Goal: Task Accomplishment & Management: Use online tool/utility

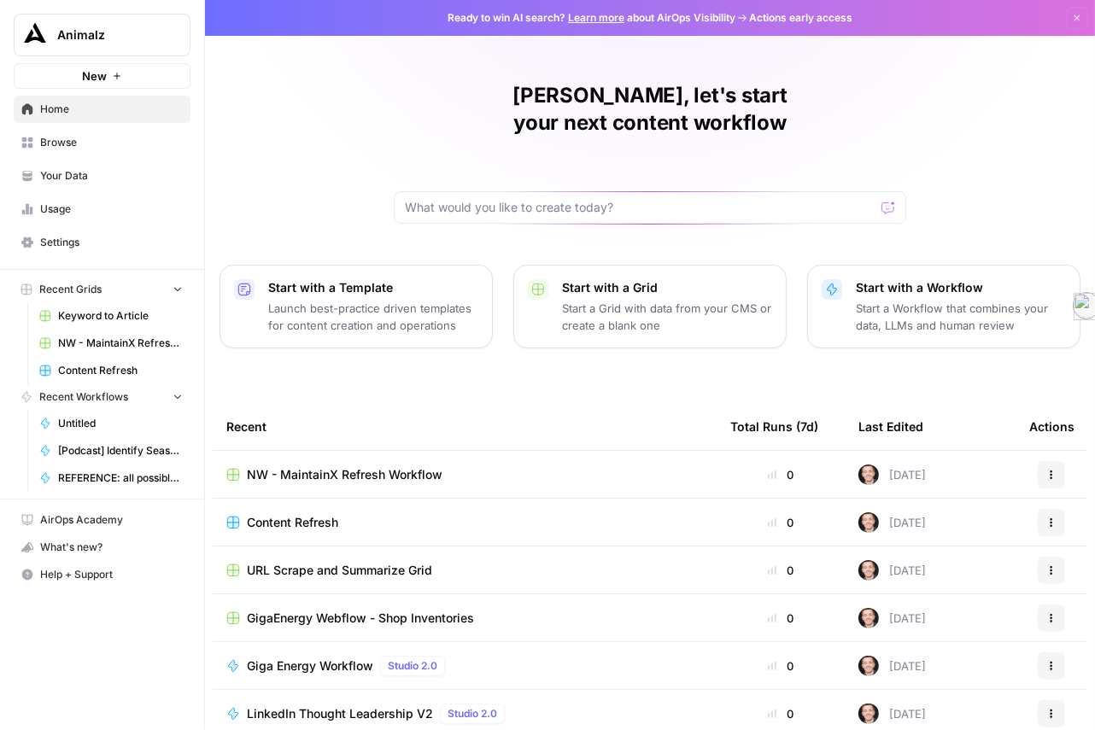
click at [114, 150] on span "Browse" at bounding box center [111, 142] width 143 height 15
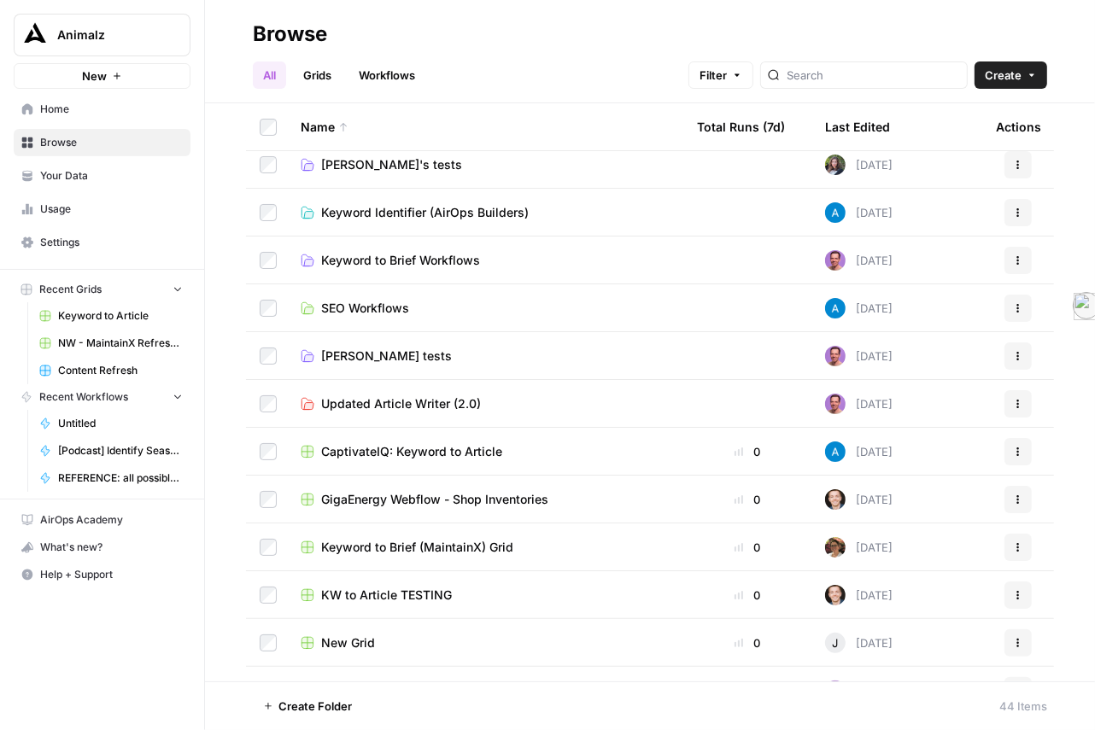
scroll to position [296, 0]
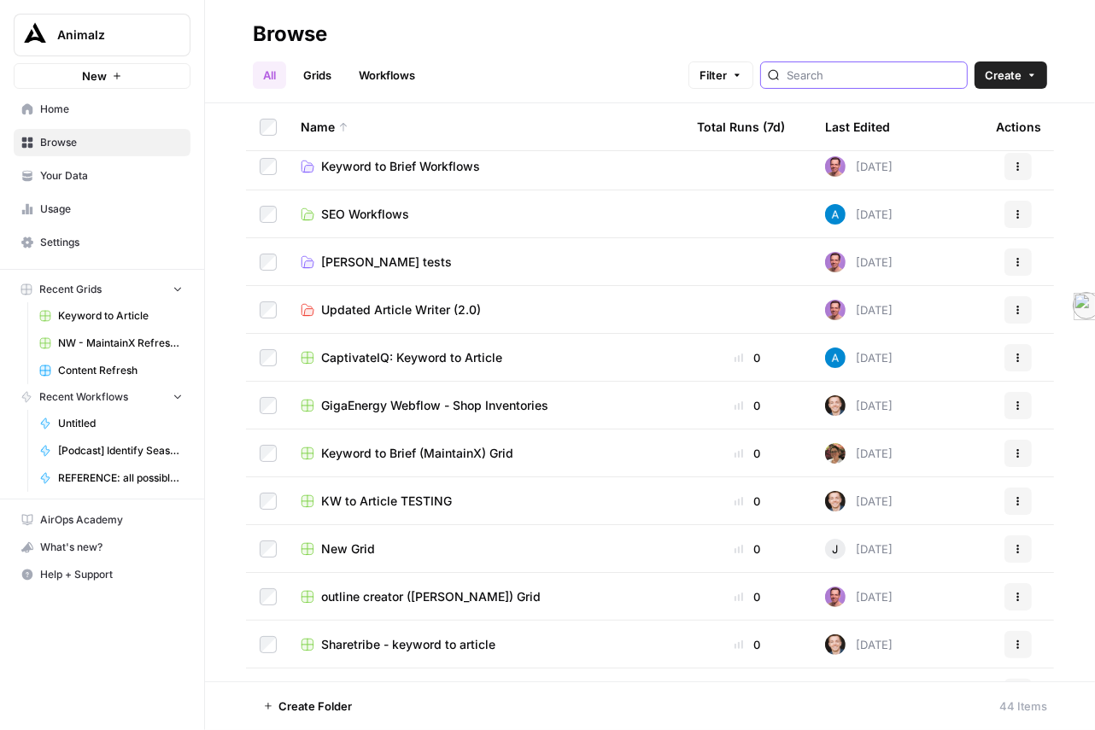
click at [814, 84] on input "search" at bounding box center [873, 75] width 173 height 17
type input "giga"
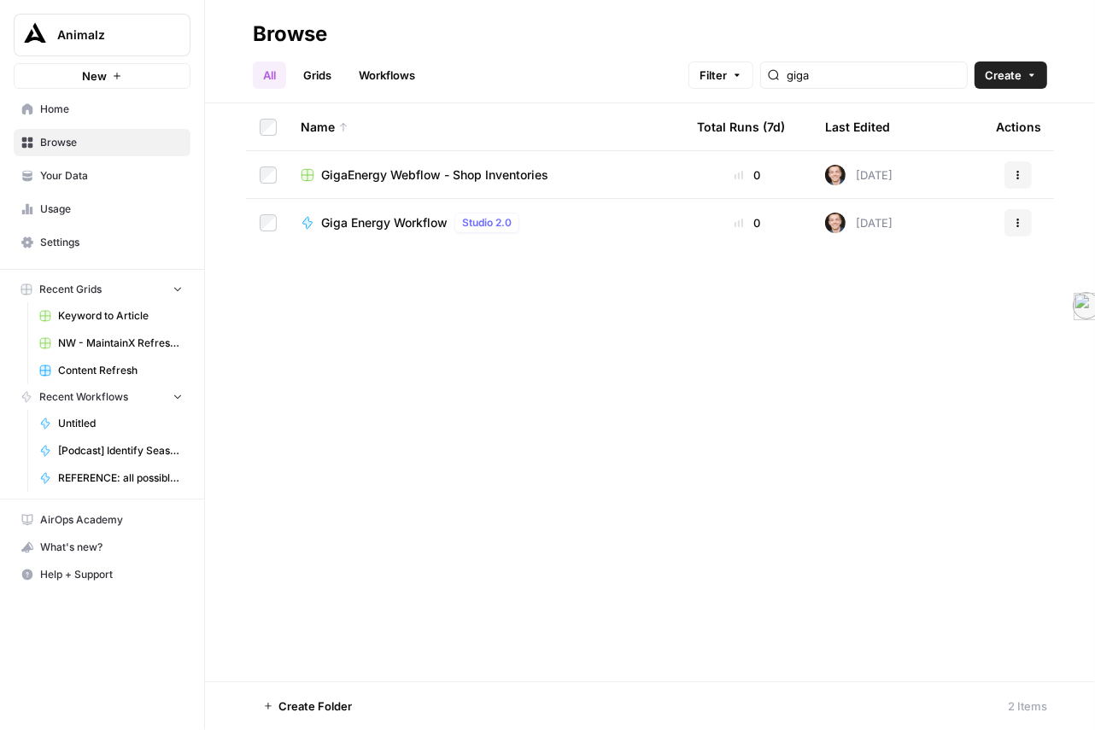
click at [486, 184] on span "GigaEnergy Webflow - Shop Inventories" at bounding box center [434, 175] width 227 height 17
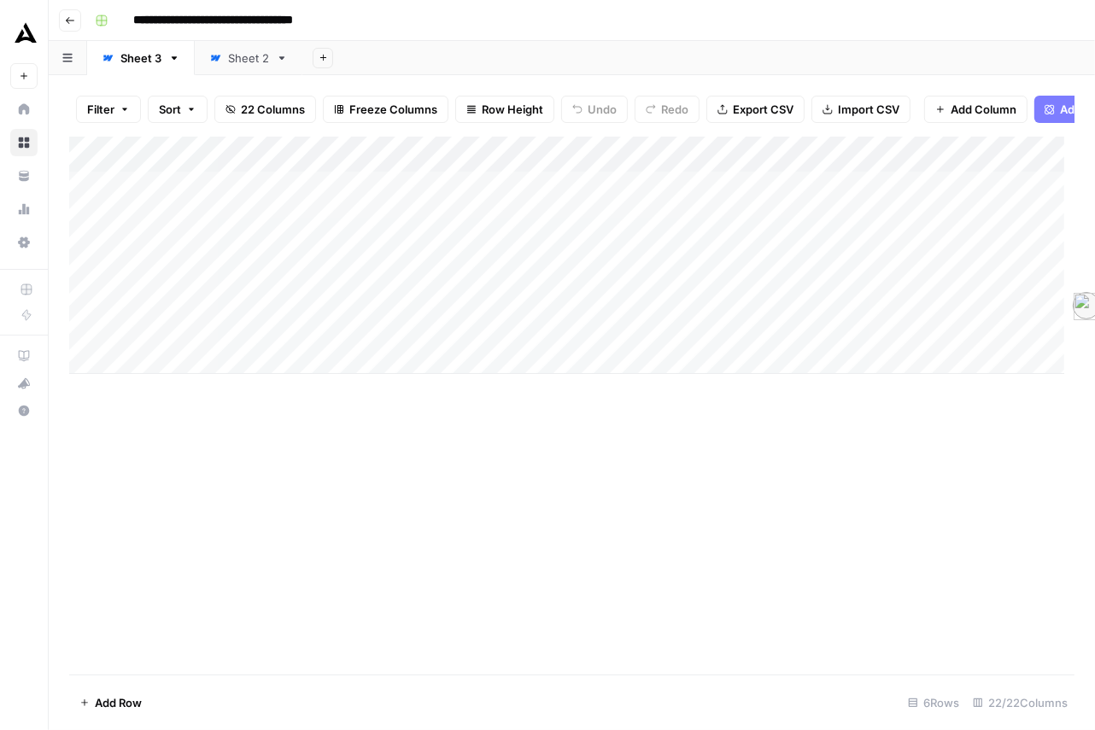
click at [506, 243] on div "Add Column" at bounding box center [566, 255] width 995 height 237
click at [920, 194] on div "Add Column" at bounding box center [566, 255] width 995 height 237
click at [504, 255] on div "Add Column" at bounding box center [566, 255] width 995 height 237
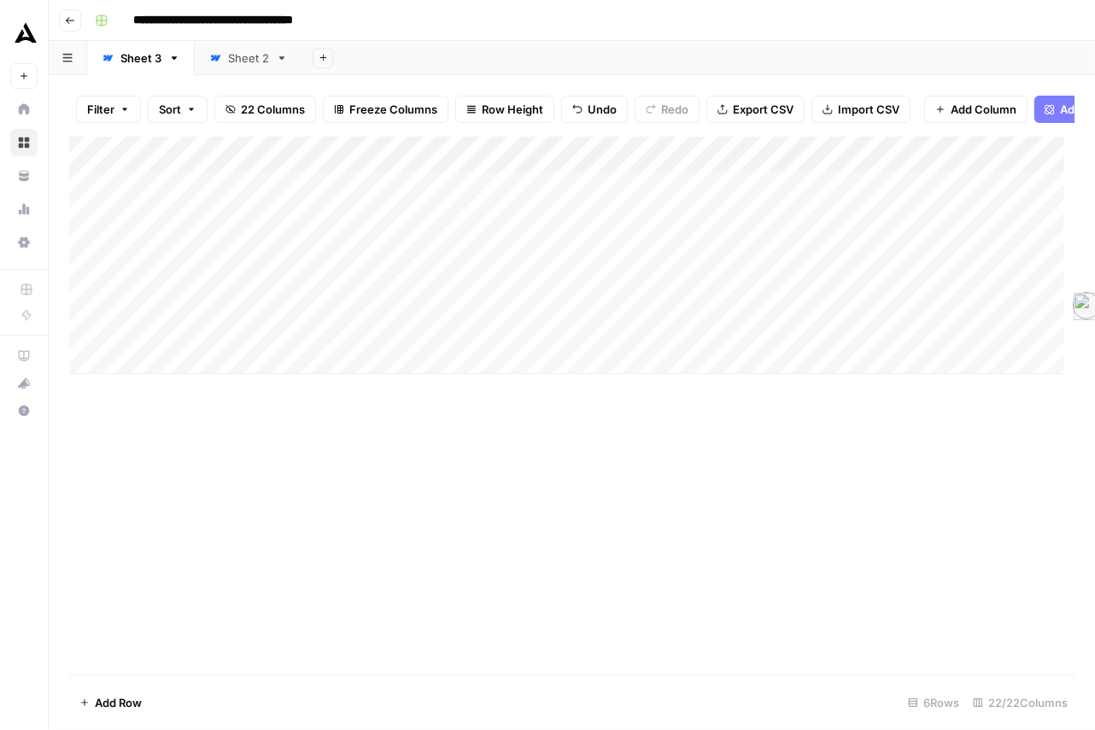
click at [217, 249] on div "Add Column" at bounding box center [566, 255] width 995 height 237
click at [191, 249] on div "Add Column" at bounding box center [566, 255] width 995 height 237
click at [191, 249] on body "**********" at bounding box center [547, 365] width 1095 height 730
click at [194, 249] on textarea "**********" at bounding box center [304, 253] width 342 height 30
type textarea "**********"
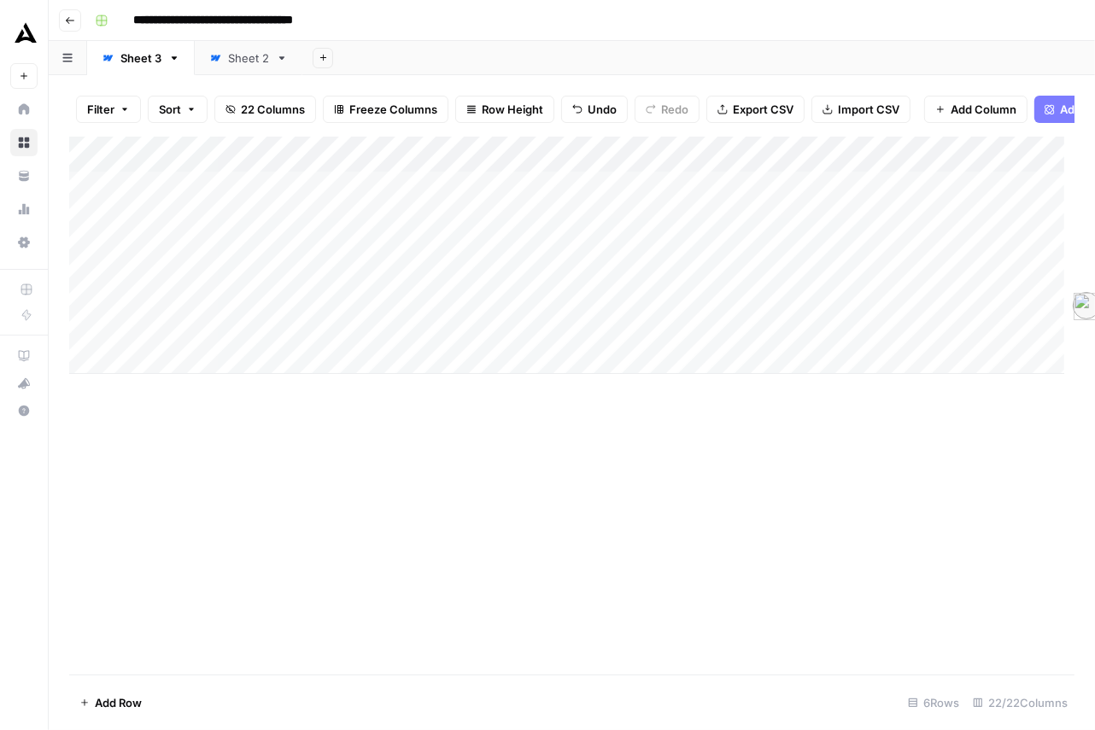
click at [202, 315] on div "Add Column" at bounding box center [566, 255] width 995 height 237
click at [363, 249] on div "Add Column" at bounding box center [566, 255] width 995 height 237
click at [94, 219] on div "Add Column" at bounding box center [566, 255] width 995 height 237
click at [122, 698] on span "Delete 1 Row" at bounding box center [113, 702] width 68 height 17
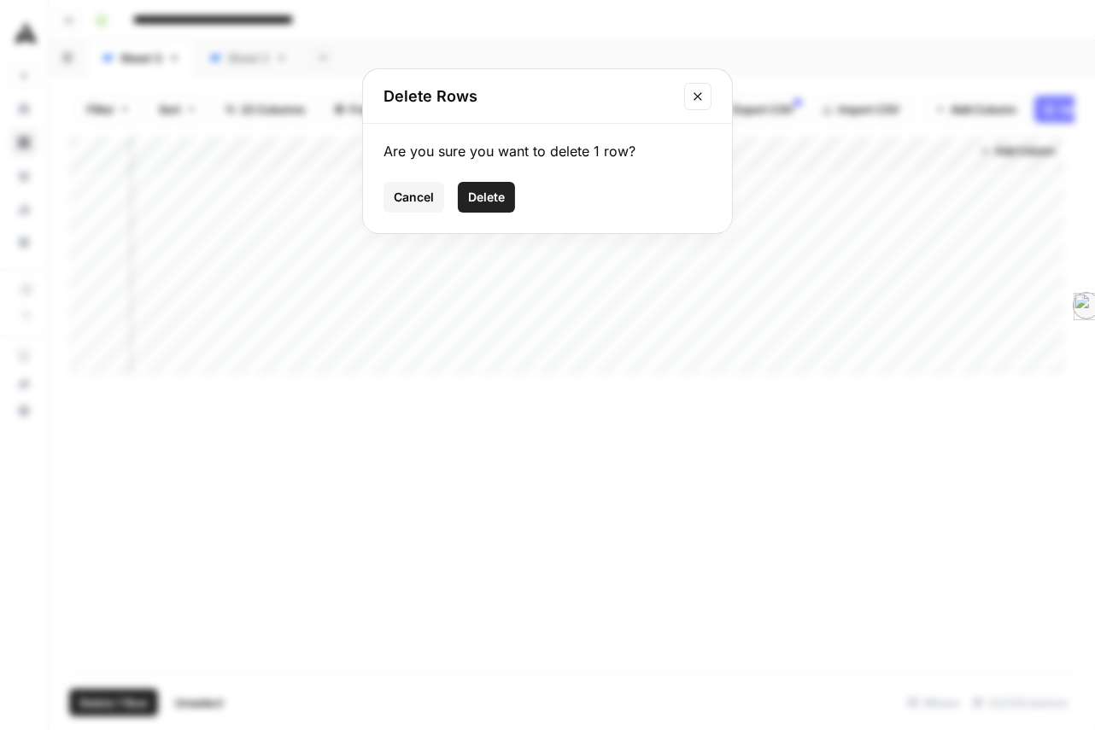
click at [472, 206] on span "Delete" at bounding box center [486, 197] width 37 height 17
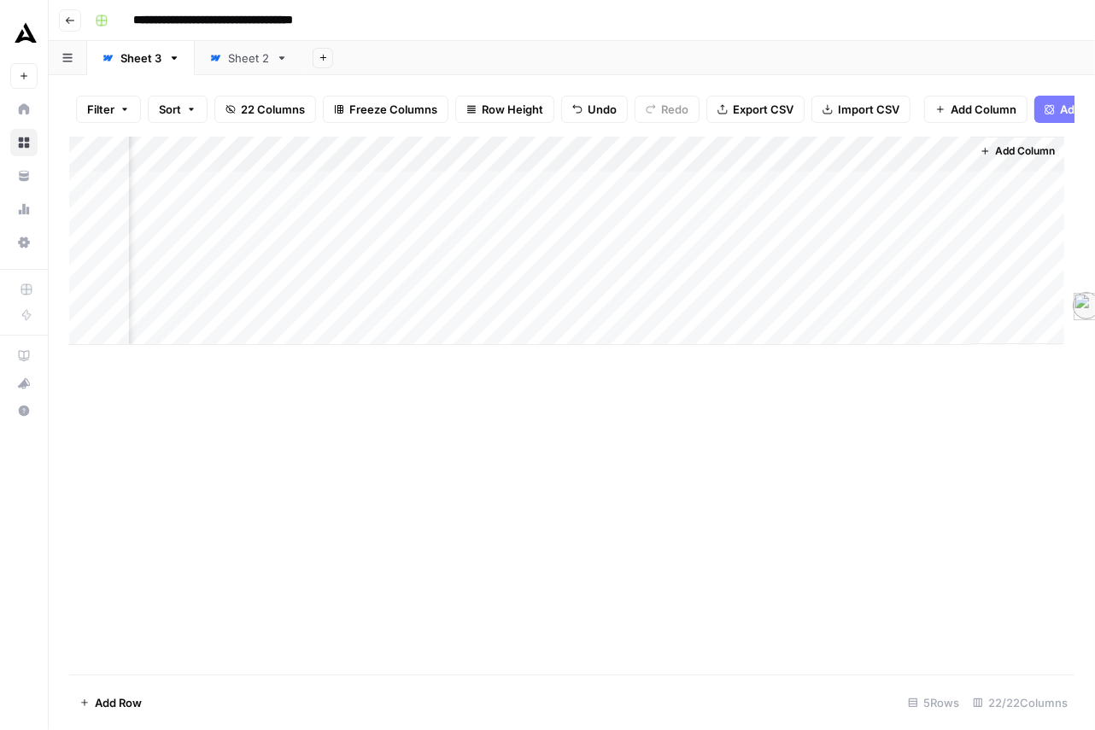
click at [921, 192] on div "Add Column" at bounding box center [566, 241] width 995 height 208
click at [1012, 245] on div "Add Column" at bounding box center [1017, 241] width 94 height 208
click at [352, 222] on div "Add Column" at bounding box center [566, 241] width 995 height 208
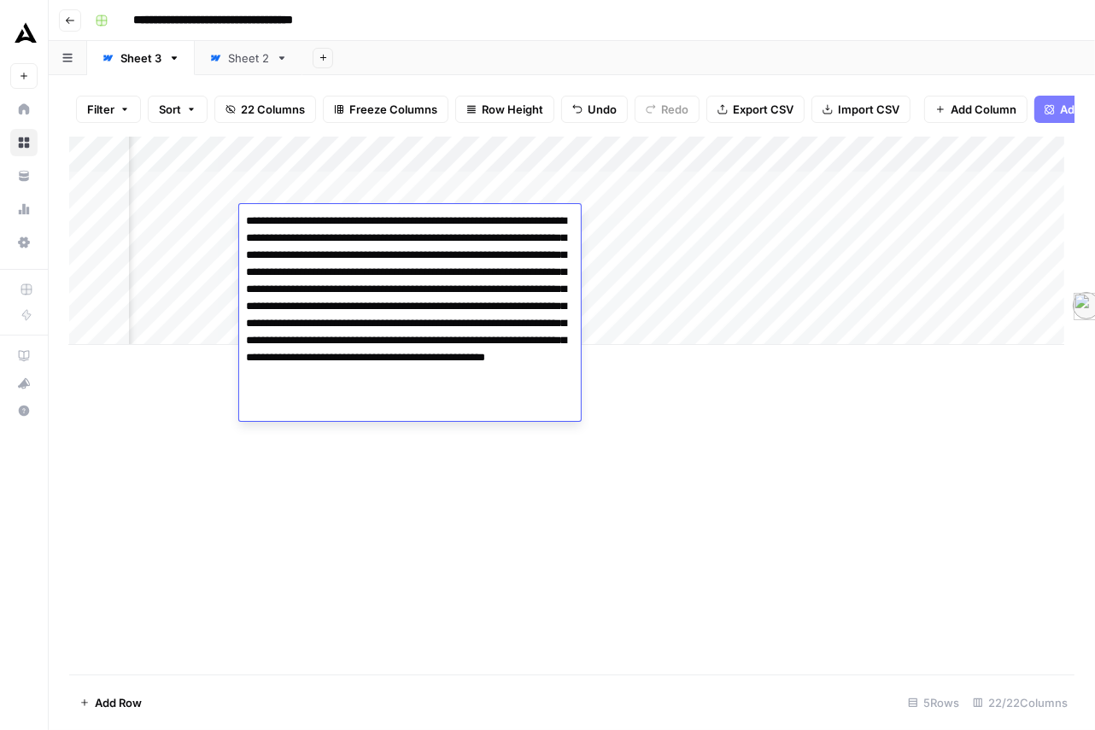
click at [636, 219] on div "Add Column" at bounding box center [566, 241] width 995 height 208
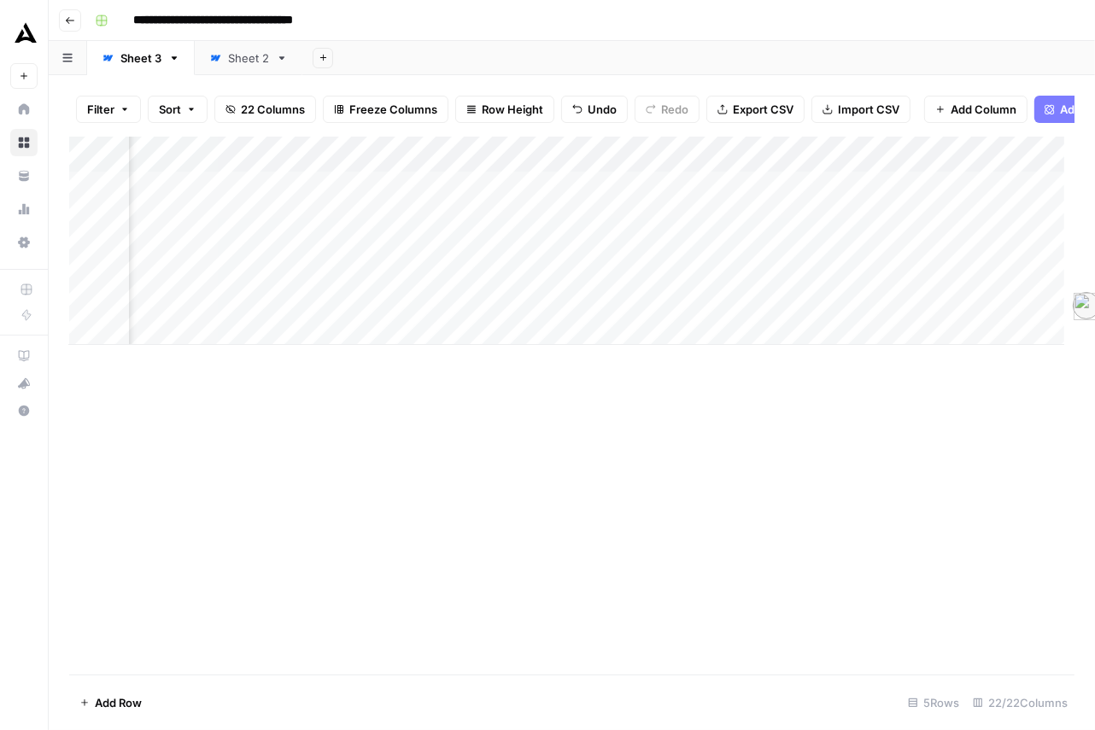
click at [636, 219] on div "Add Column" at bounding box center [566, 241] width 995 height 208
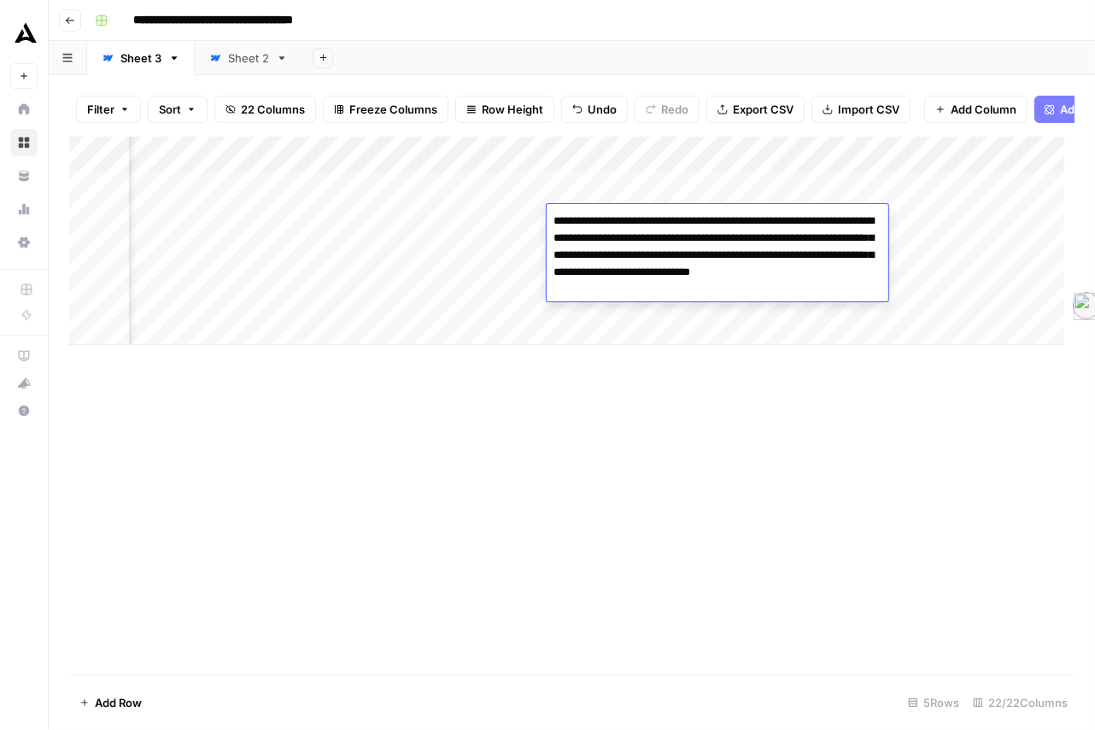
click at [800, 468] on div "Add Column" at bounding box center [571, 406] width 1005 height 538
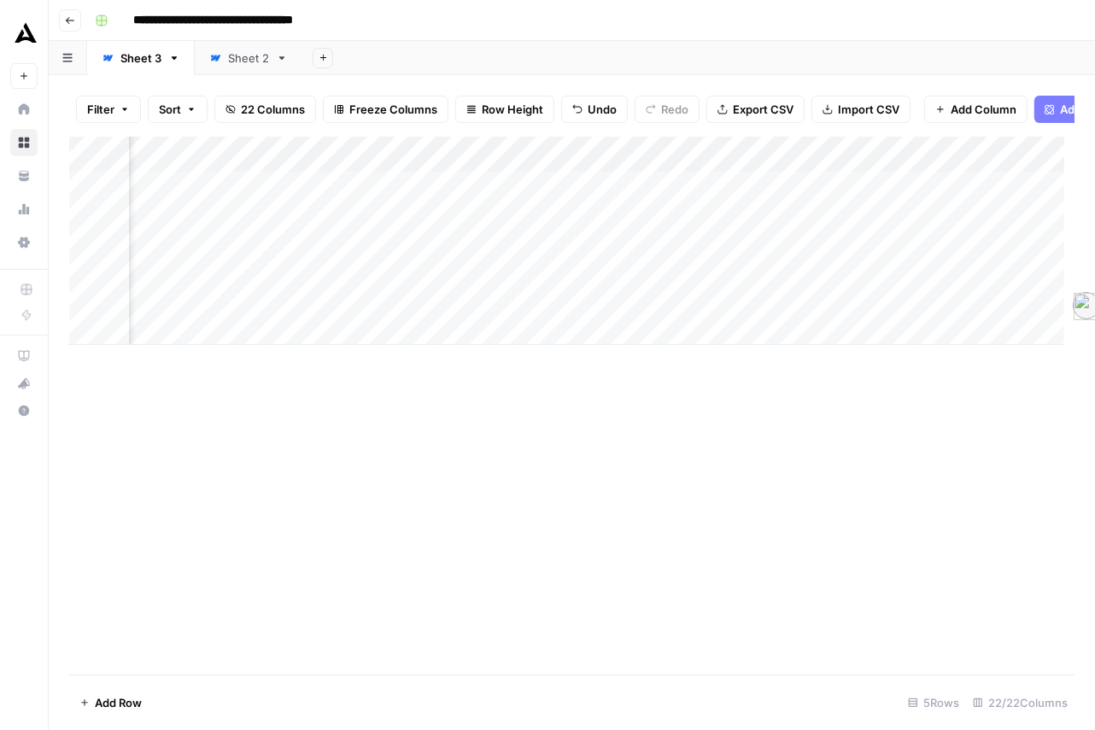
click at [782, 225] on div "Add Column" at bounding box center [566, 241] width 995 height 208
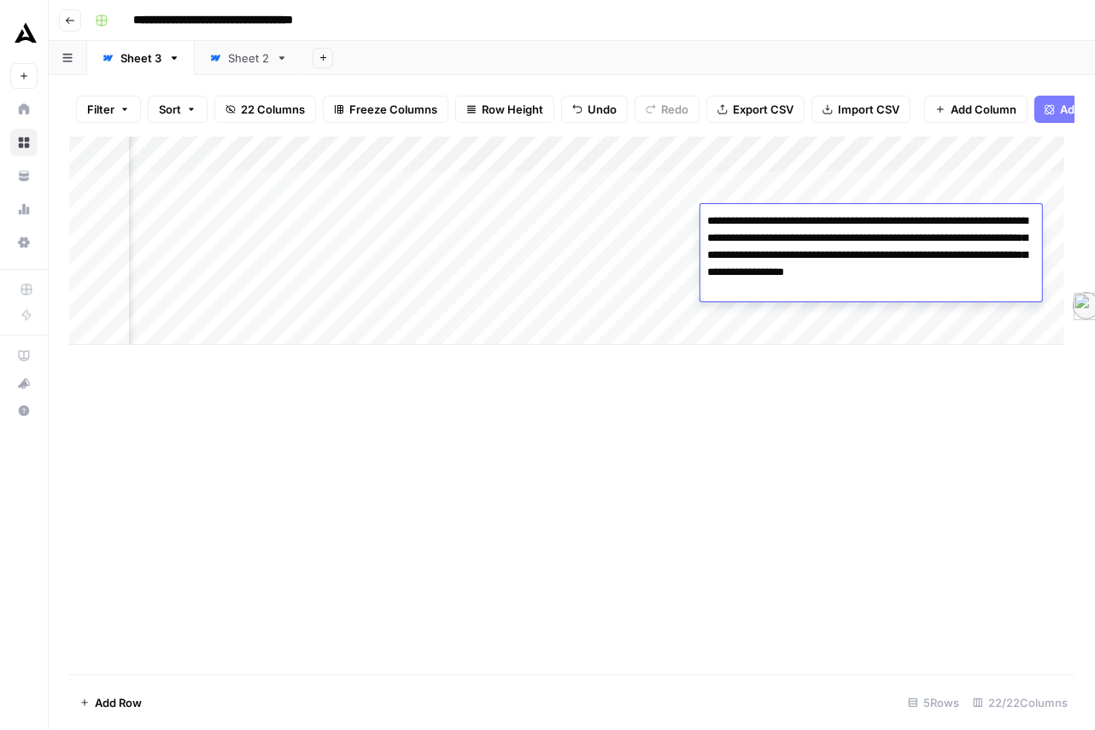
click at [315, 218] on div "Add Column" at bounding box center [566, 241] width 995 height 208
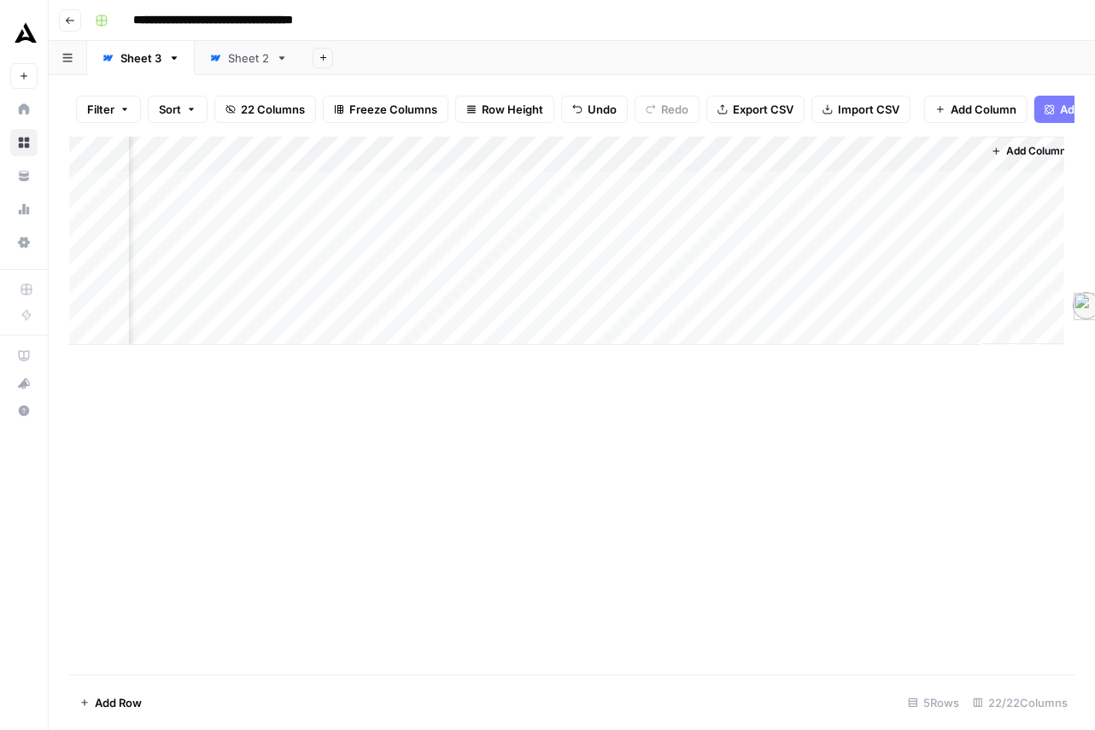
scroll to position [0, 2608]
click at [647, 212] on div "Add Column" at bounding box center [566, 241] width 995 height 208
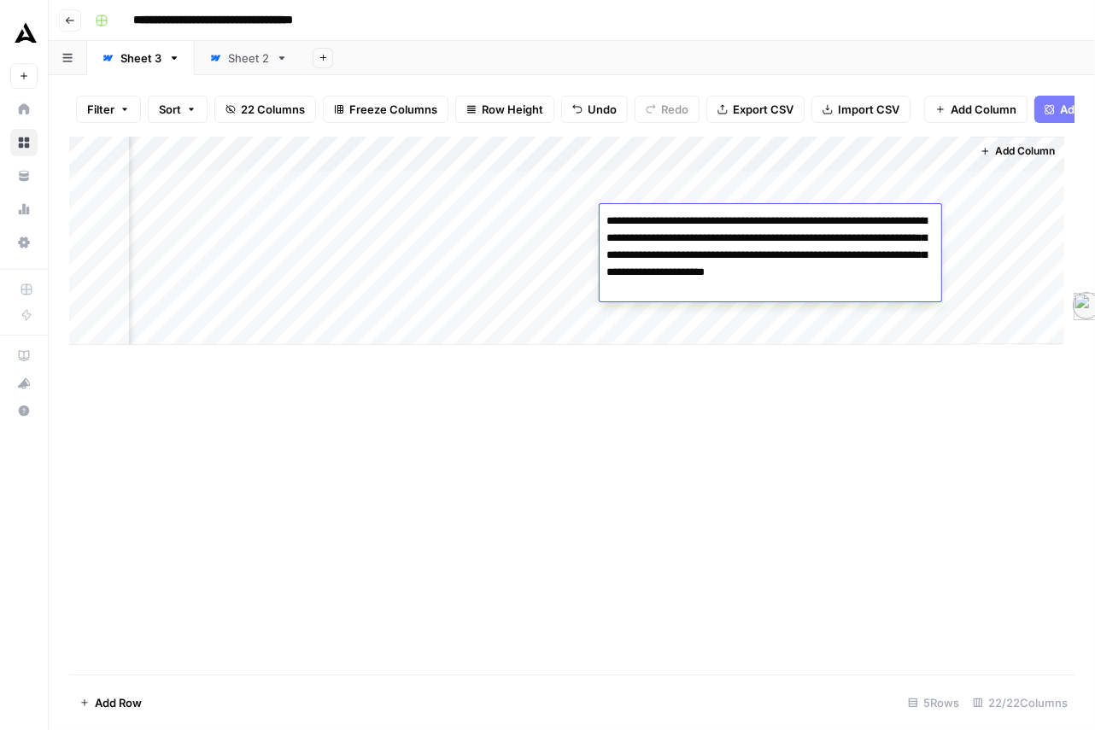
click at [547, 288] on div "Add Column" at bounding box center [566, 241] width 995 height 208
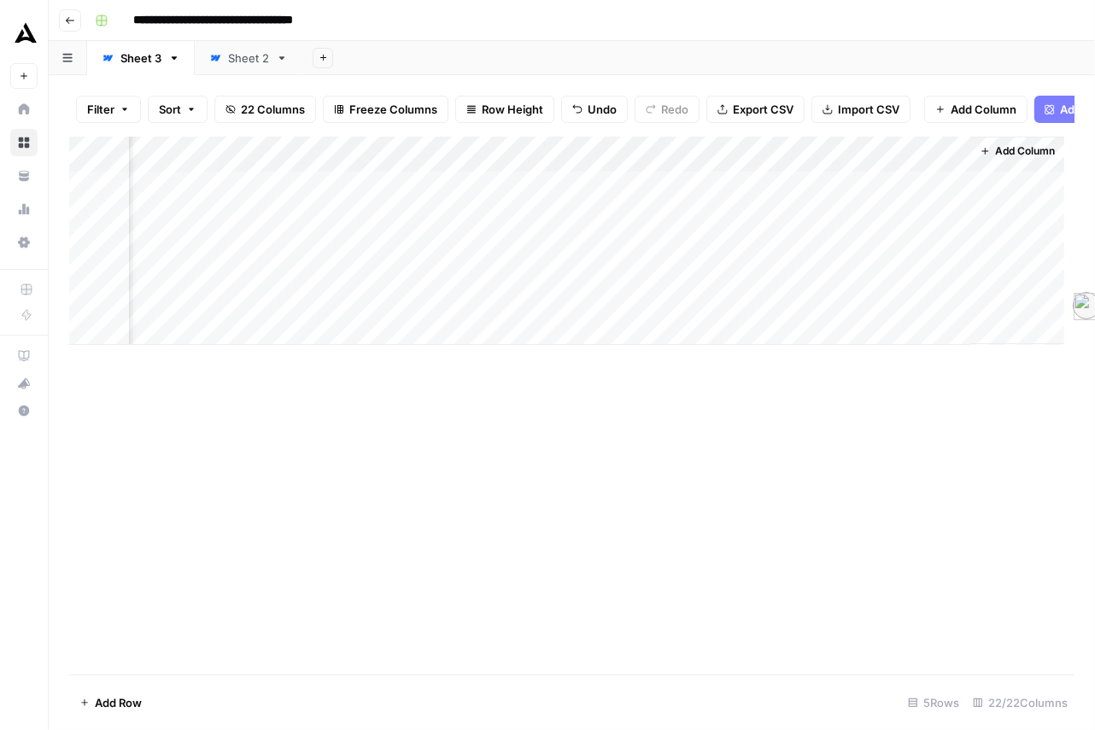
click at [973, 162] on button "Add Column" at bounding box center [1017, 151] width 89 height 22
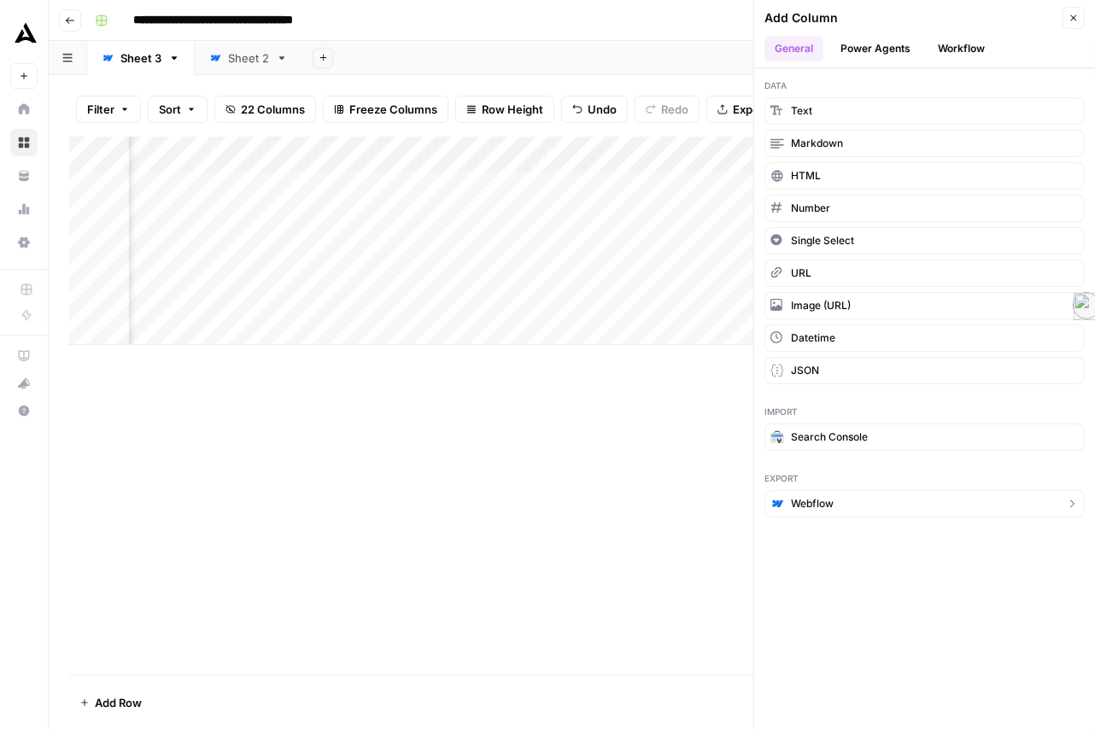
click at [823, 518] on button "Webflow" at bounding box center [924, 503] width 320 height 27
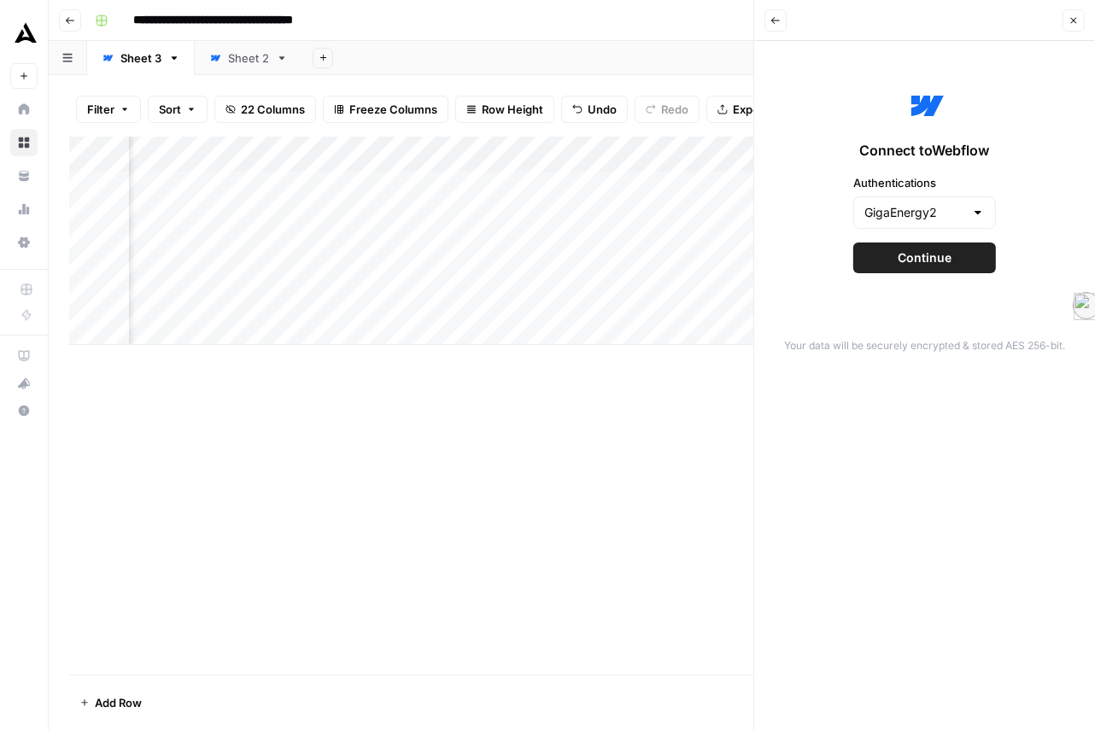
click at [971, 221] on div at bounding box center [978, 212] width 14 height 17
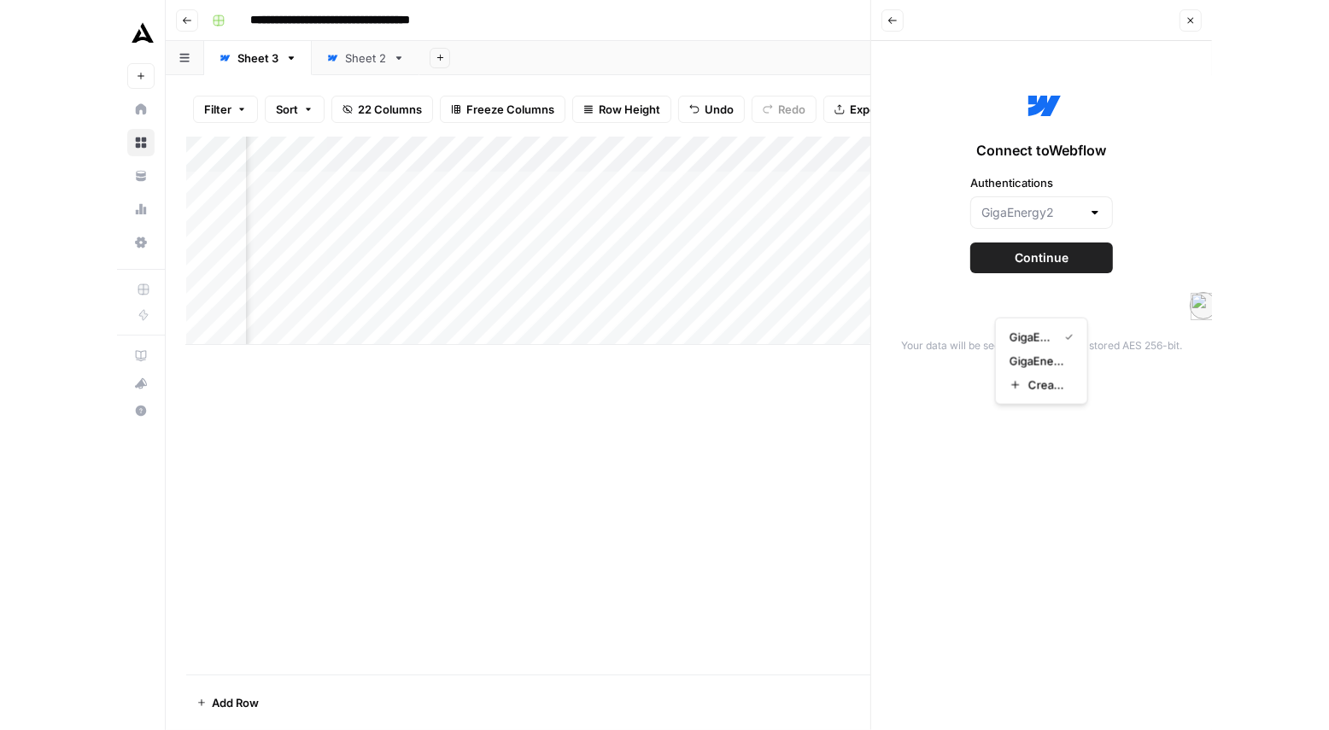
scroll to position [0, 2599]
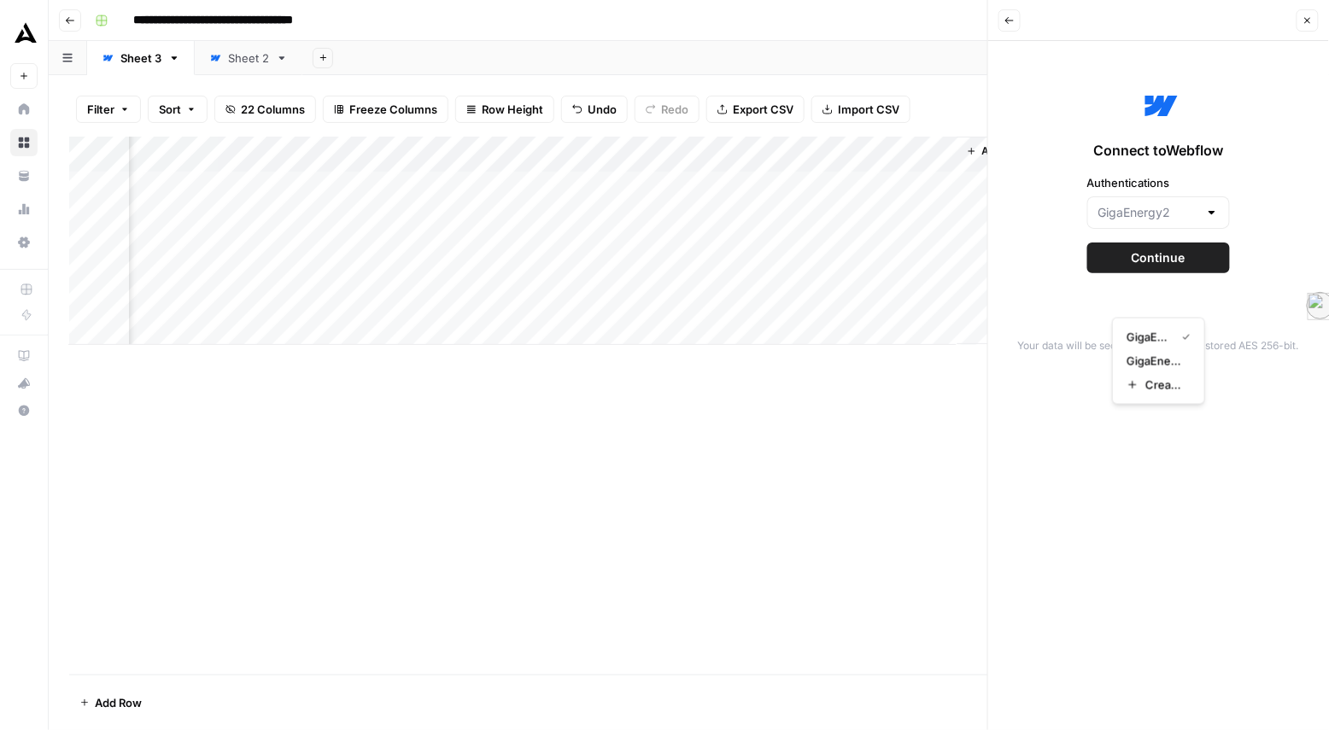
type input "GigaEnergy2"
click at [1003, 529] on div "Connect to Webflow Authentications GigaEnergy2 Continue Your data will be secur…" at bounding box center [1158, 385] width 341 height 689
click at [1016, 16] on button "Back" at bounding box center [1009, 20] width 22 height 22
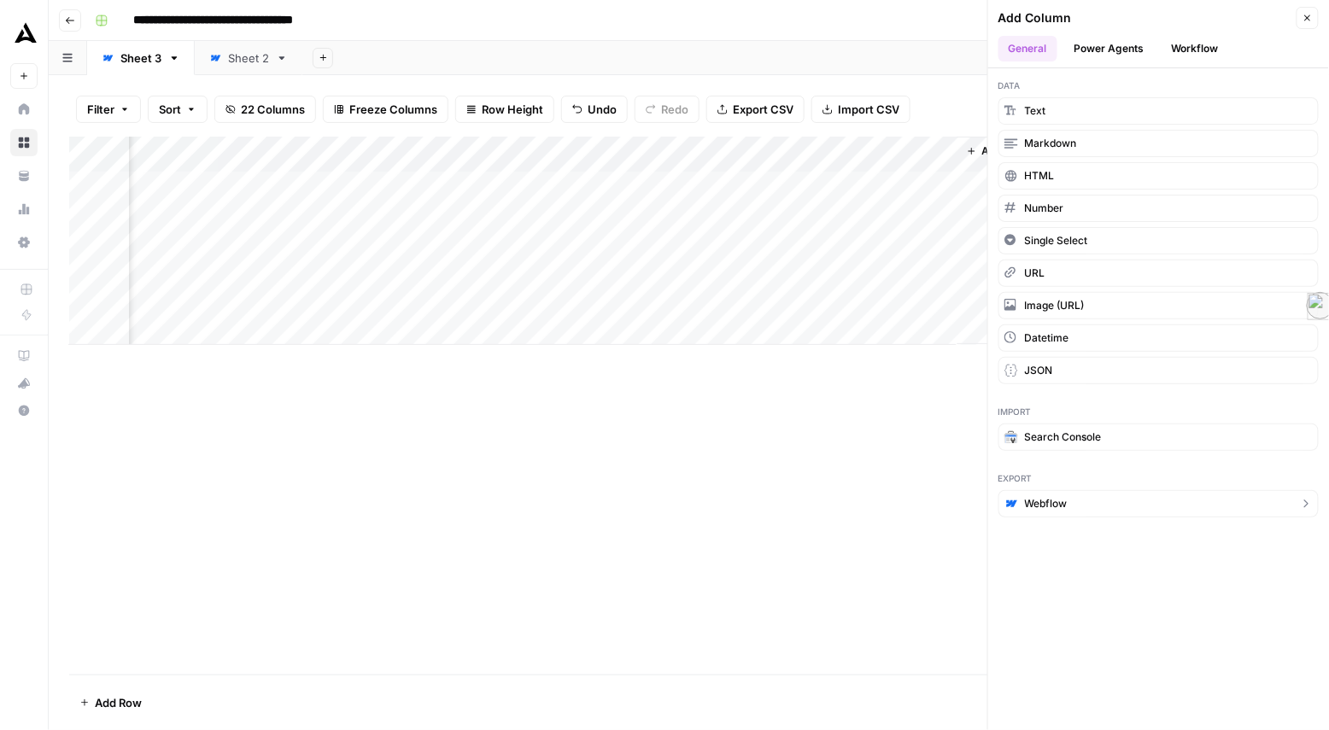
click at [1094, 518] on button "Webflow" at bounding box center [1158, 503] width 320 height 27
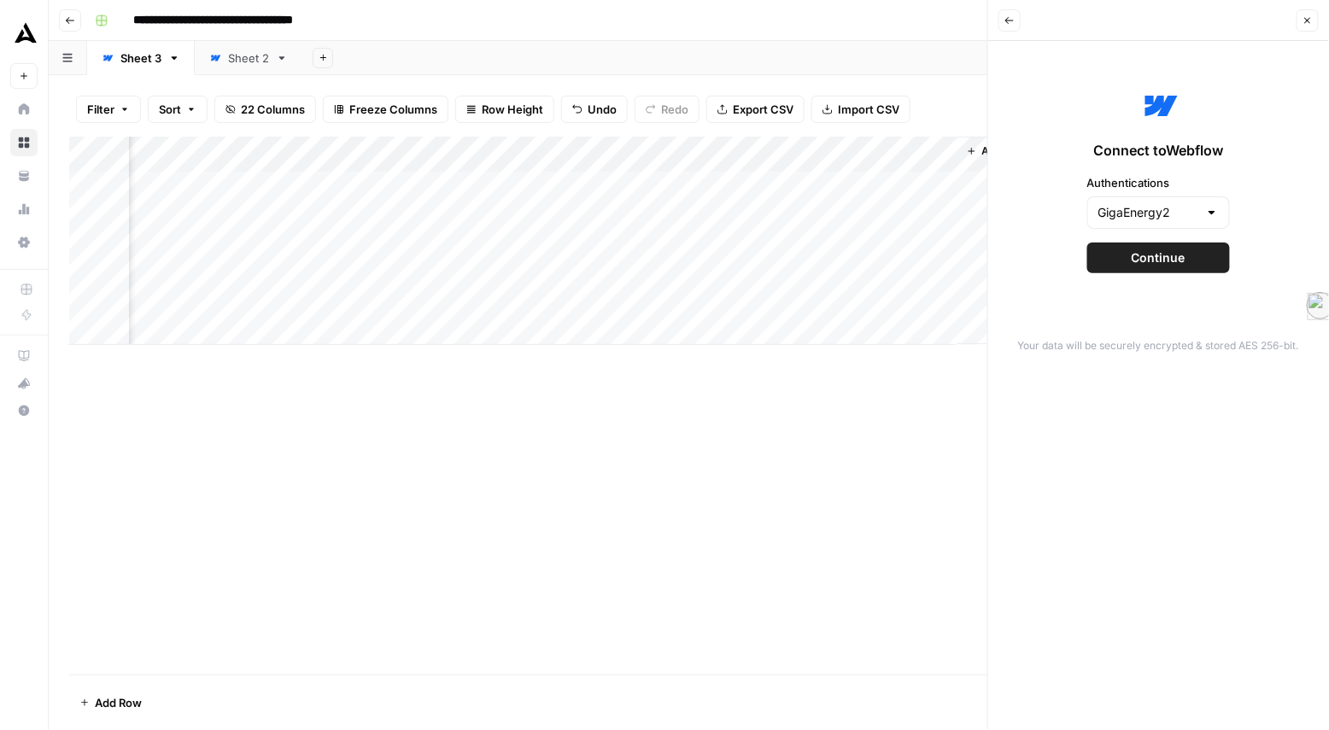
click at [1094, 229] on div "GigaEnergy2" at bounding box center [1158, 212] width 143 height 32
click at [1094, 370] on span "GigaEnergy" at bounding box center [1155, 361] width 57 height 17
type input "GigaEnergy"
click at [1094, 229] on div "GigaEnergy" at bounding box center [1158, 212] width 143 height 32
click at [1094, 333] on span "GigaEnergy2" at bounding box center [1155, 337] width 57 height 17
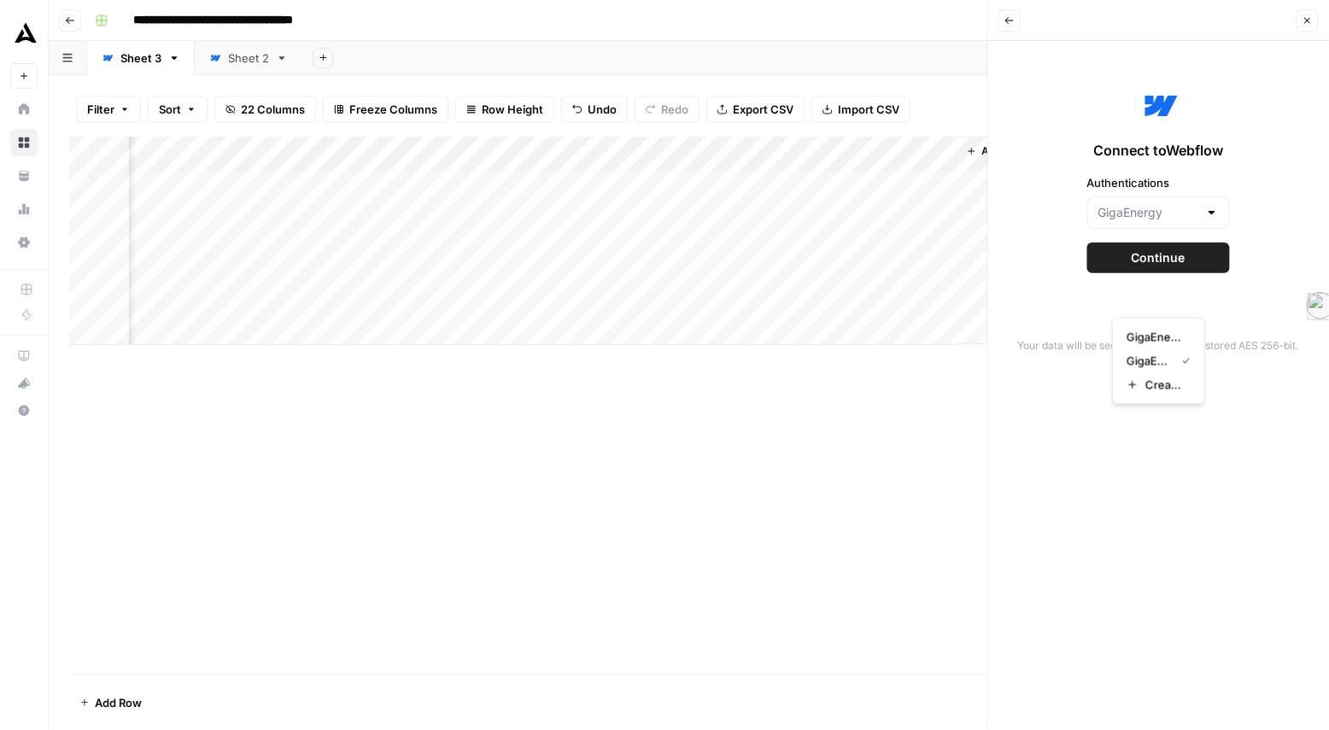
type input "GigaEnergy2"
drag, startPoint x: 1100, startPoint y: 278, endPoint x: 1224, endPoint y: 316, distance: 129.7
click at [1094, 307] on div "Connect to Webflow Authentications GigaEnergy2 Continue" at bounding box center [1158, 179] width 320 height 256
click at [1094, 237] on div "Connect to Webflow Authentications GigaEnergy2 Continue" at bounding box center [1158, 179] width 320 height 256
click at [1094, 221] on div at bounding box center [1212, 212] width 14 height 17
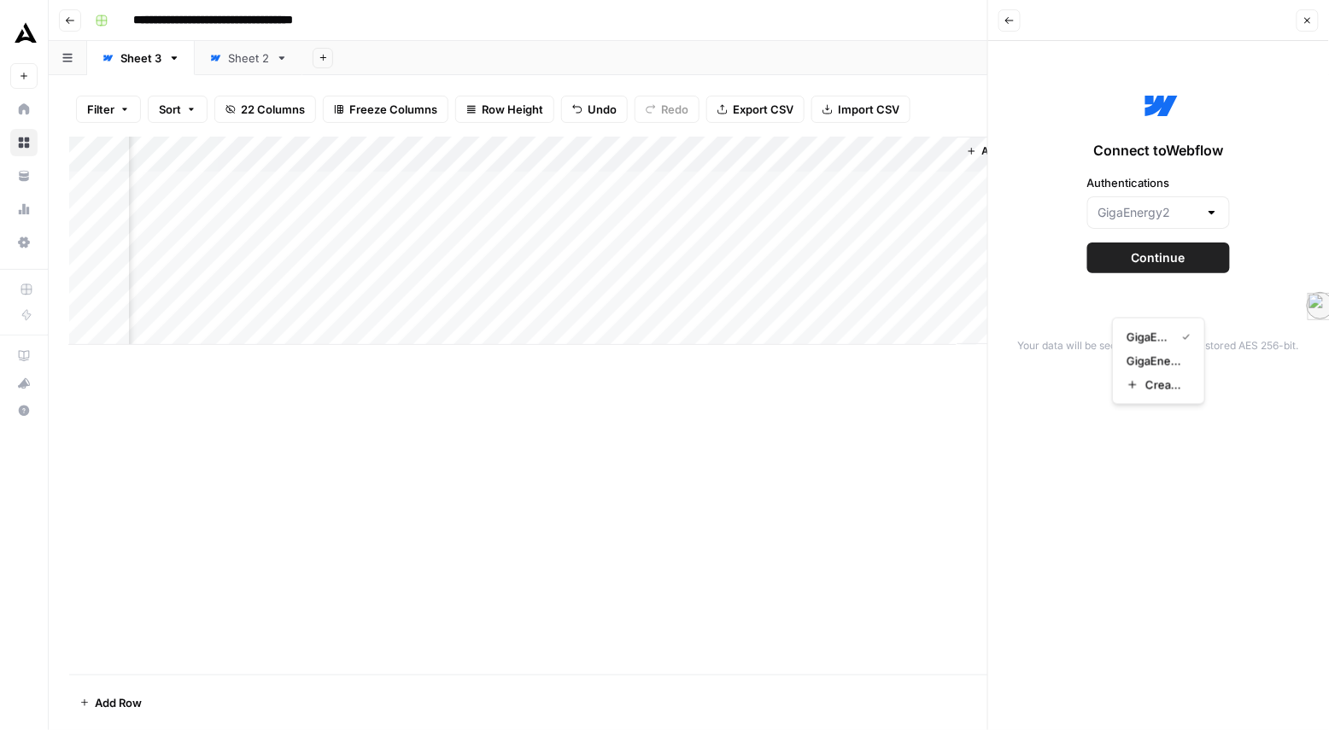
type input "GigaEnergy2"
click at [1062, 307] on div "Connect to Webflow Authentications GigaEnergy2 Continue" at bounding box center [1158, 179] width 320 height 256
click at [1094, 266] on span "Continue" at bounding box center [1159, 257] width 54 height 17
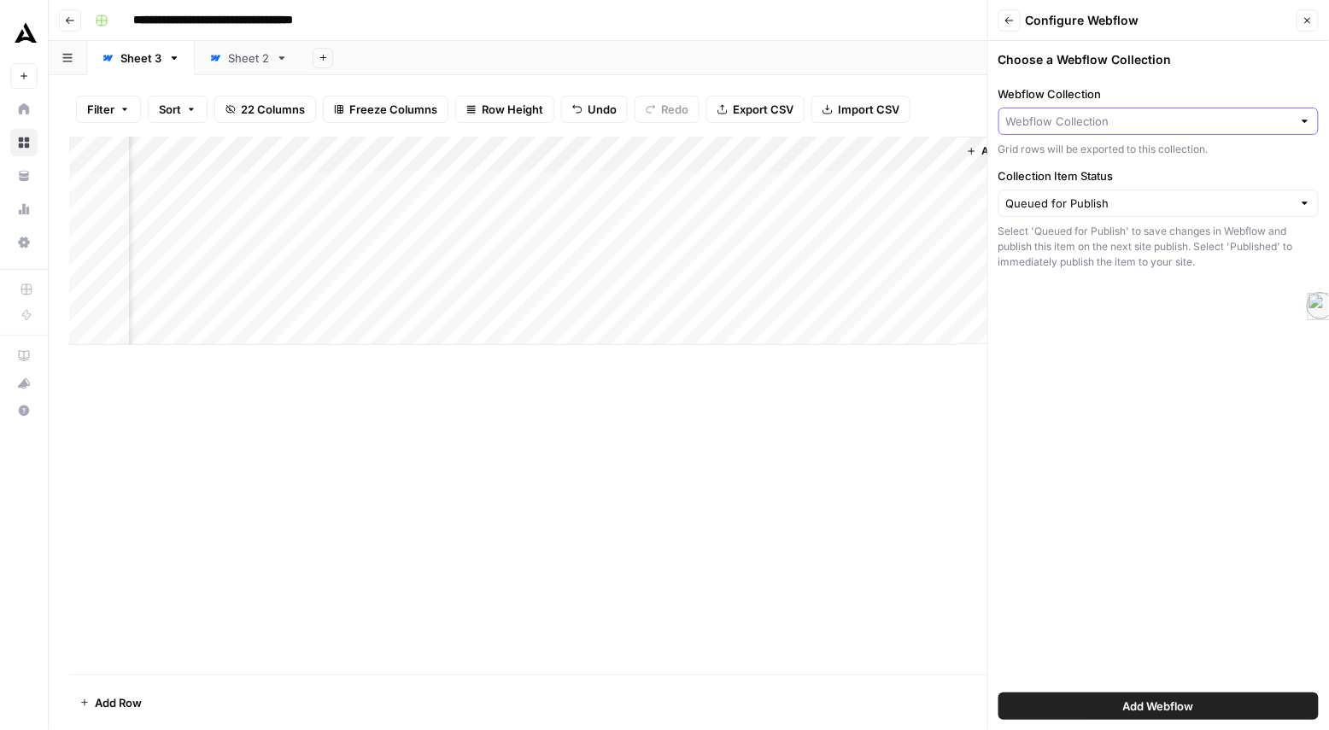
click at [1094, 130] on input "Webflow Collection" at bounding box center [1149, 121] width 286 height 17
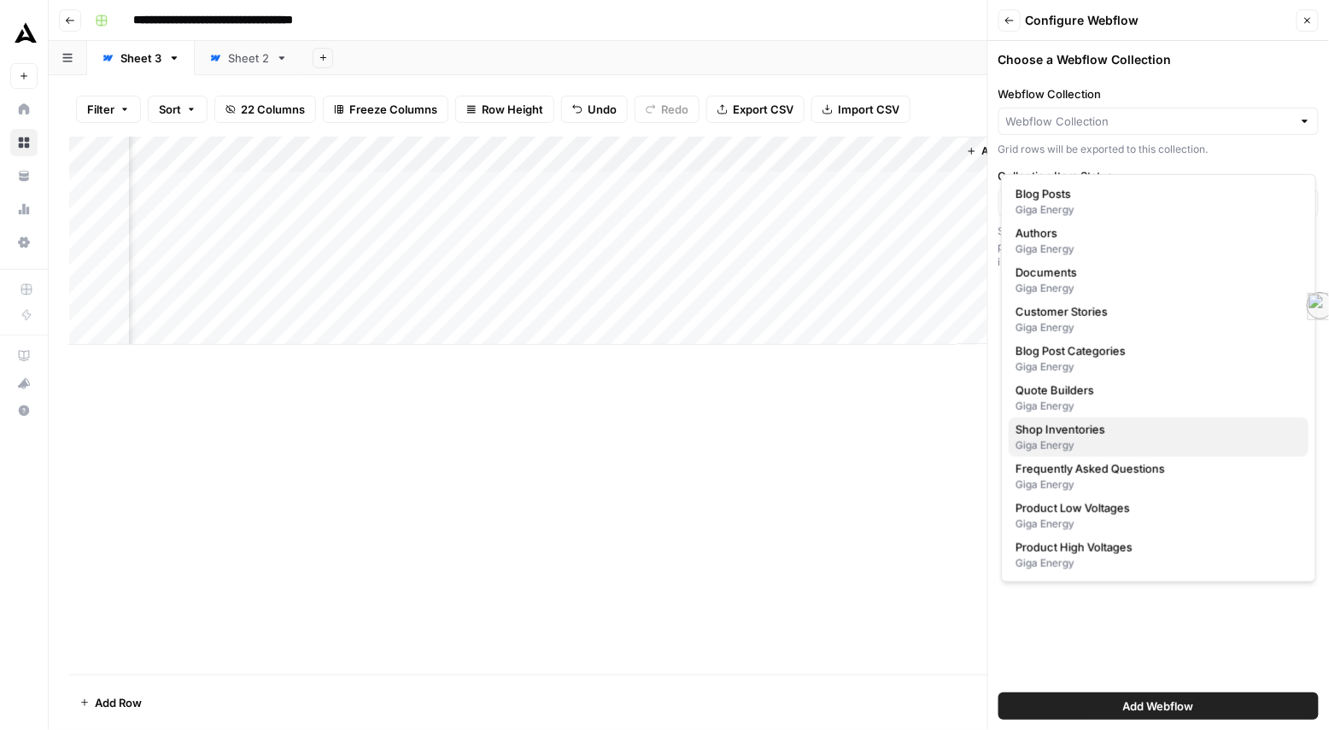
click at [1094, 454] on div "Giga Energy" at bounding box center [1159, 445] width 286 height 15
type input "Shop Inventories"
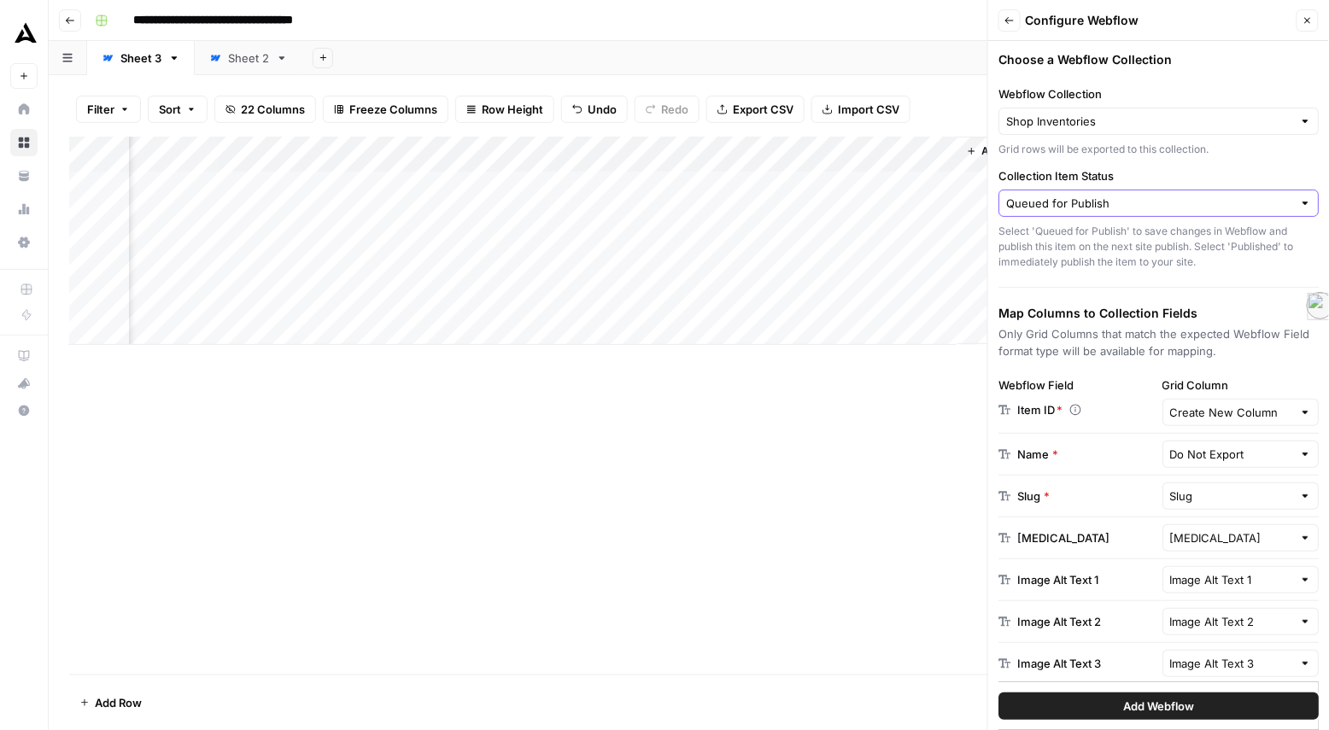
click at [1094, 212] on input "Queued for Publish" at bounding box center [1149, 203] width 286 height 17
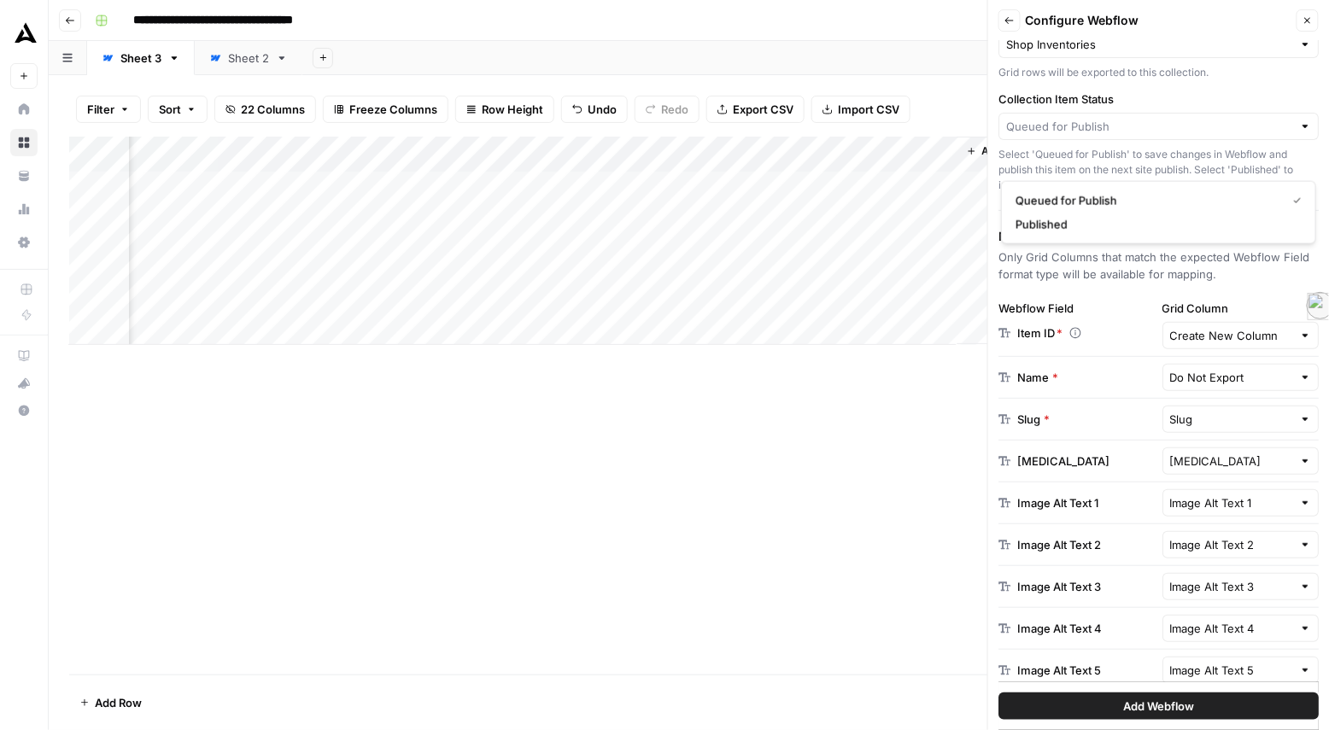
scroll to position [97, 0]
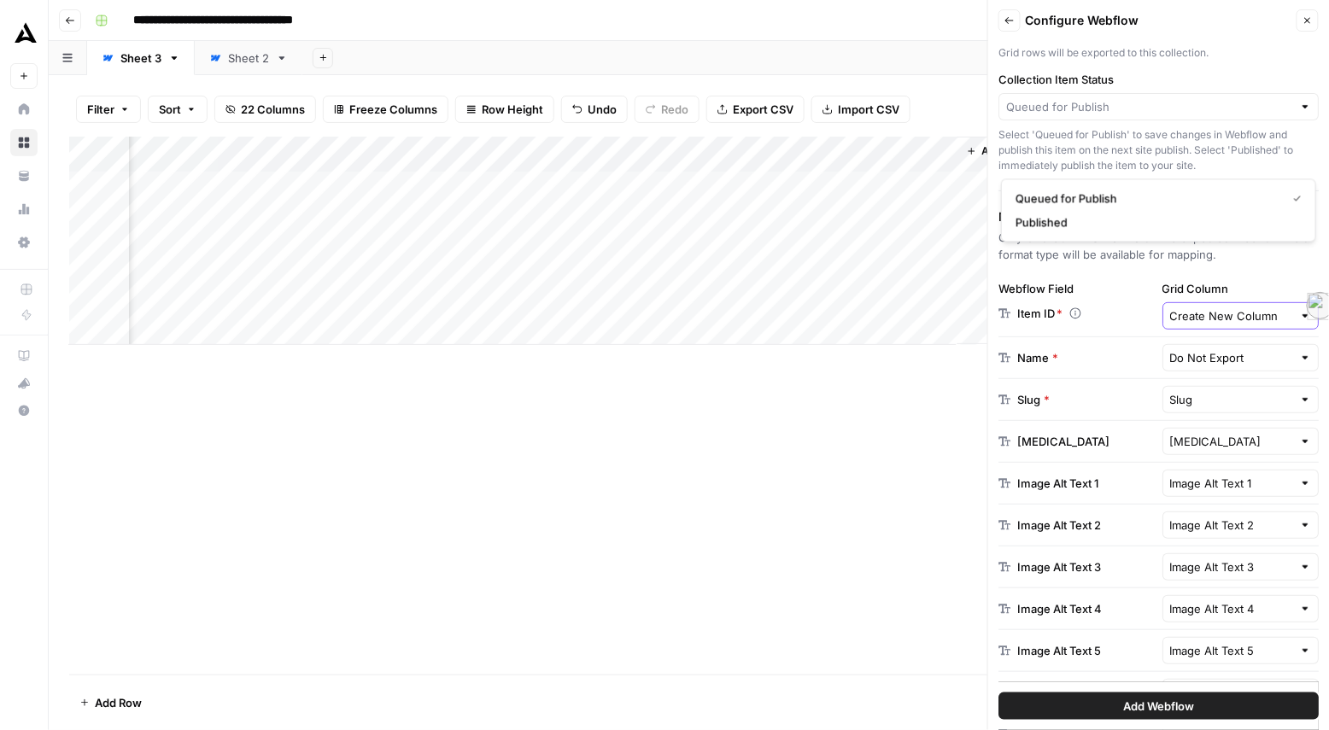
click at [1094, 325] on input "Create New Column" at bounding box center [1231, 315] width 123 height 17
type input "Queued for Publish"
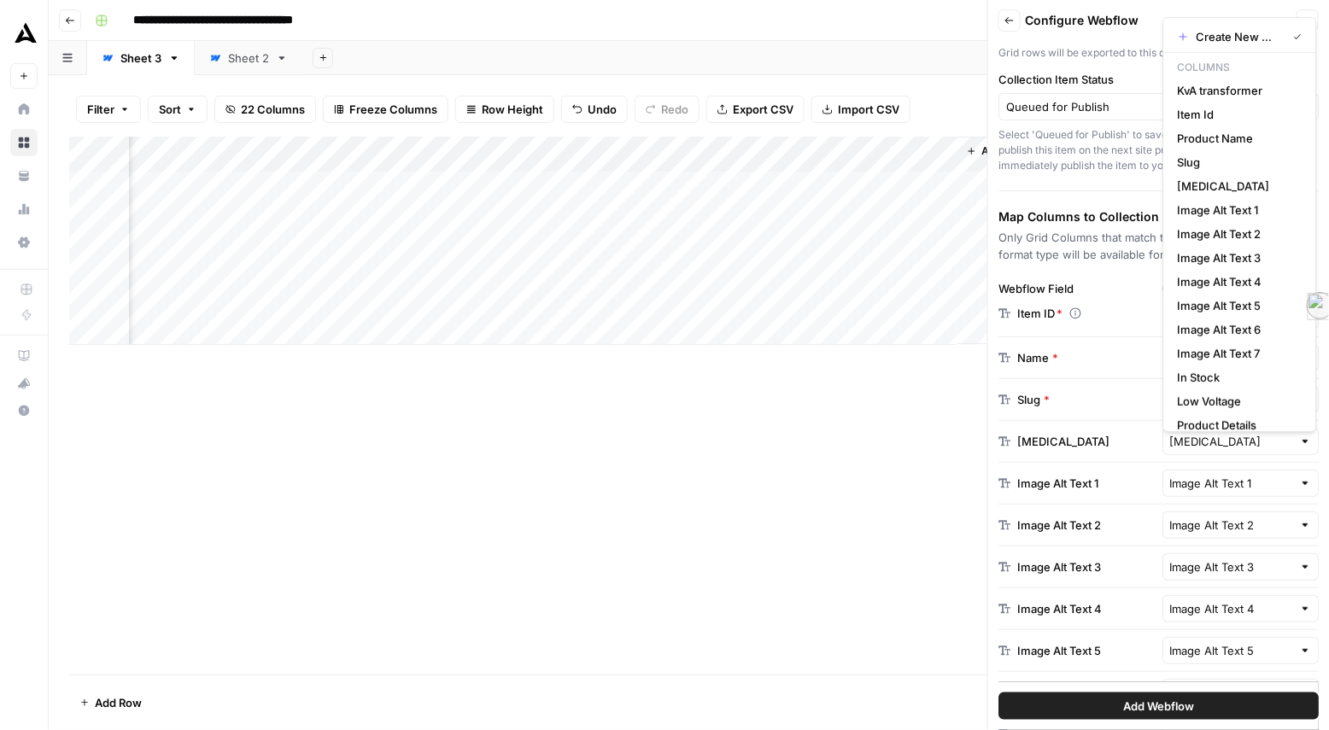
click at [1094, 390] on div "Choose a Webflow Collection Webflow Collection Shop Inventories Grid rows will …" at bounding box center [1158, 385] width 341 height 689
type input "Create New Column"
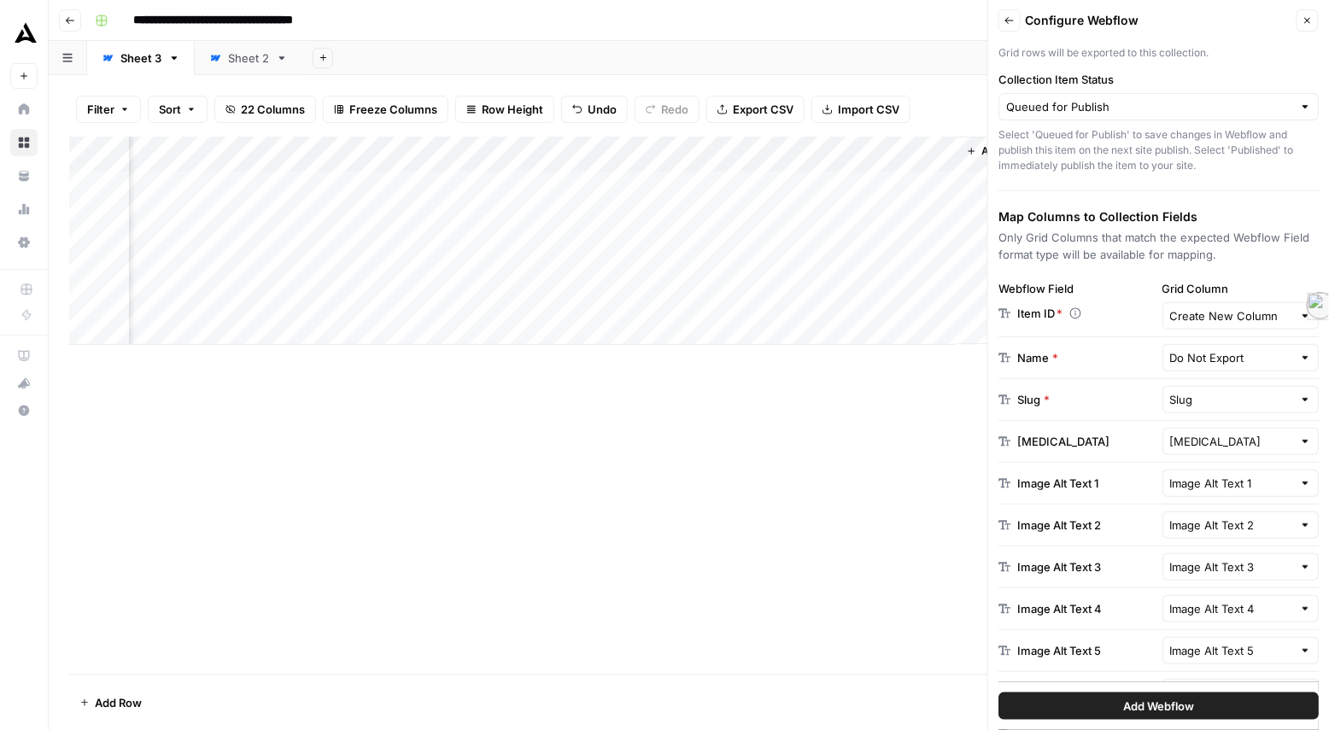
drag, startPoint x: 1062, startPoint y: 454, endPoint x: 1027, endPoint y: 454, distance: 34.2
click at [1027, 322] on p "Item ID *" at bounding box center [1039, 313] width 45 height 17
click at [1012, 32] on button "Back" at bounding box center [1009, 20] width 22 height 22
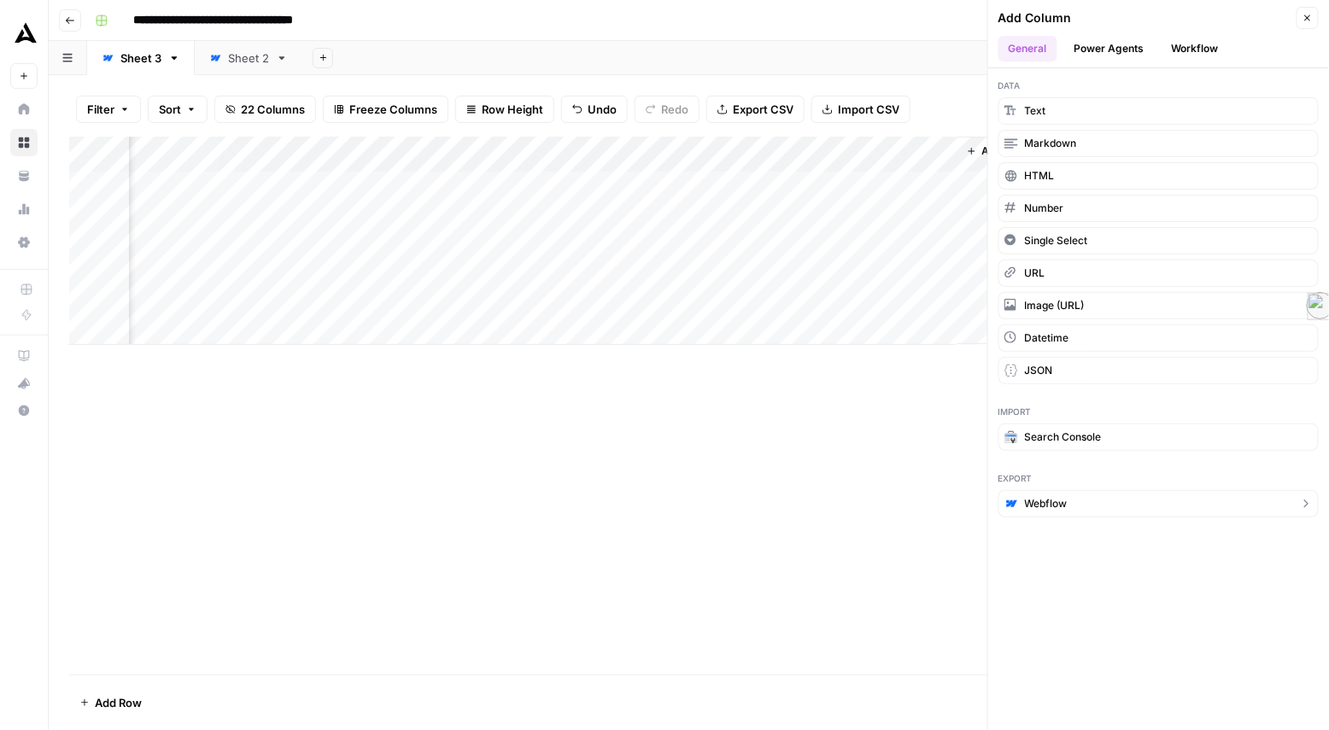
click at [1094, 518] on button "Webflow" at bounding box center [1158, 503] width 320 height 27
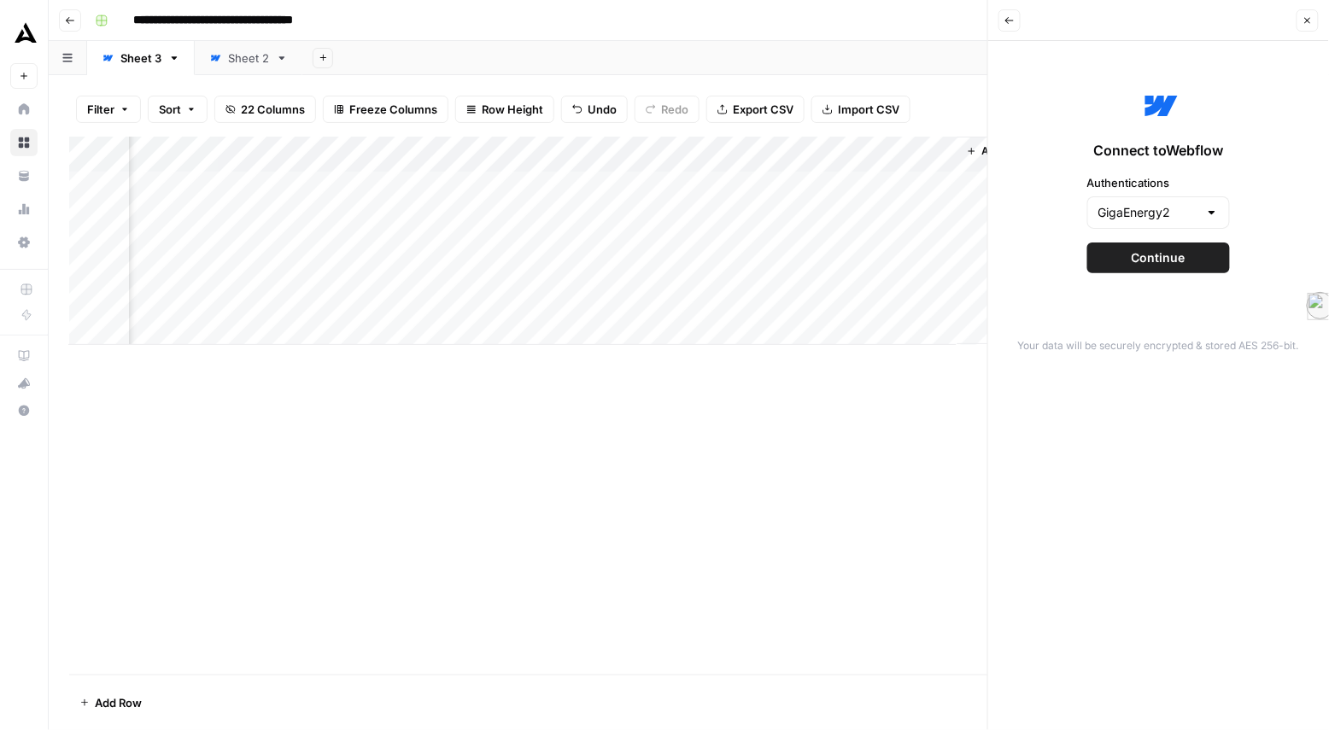
click at [1094, 221] on div at bounding box center [1212, 212] width 14 height 17
click at [1094, 367] on span "GigaEnergy" at bounding box center [1155, 361] width 57 height 17
type input "GigaEnergy"
click at [1094, 273] on button "Continue" at bounding box center [1158, 258] width 143 height 31
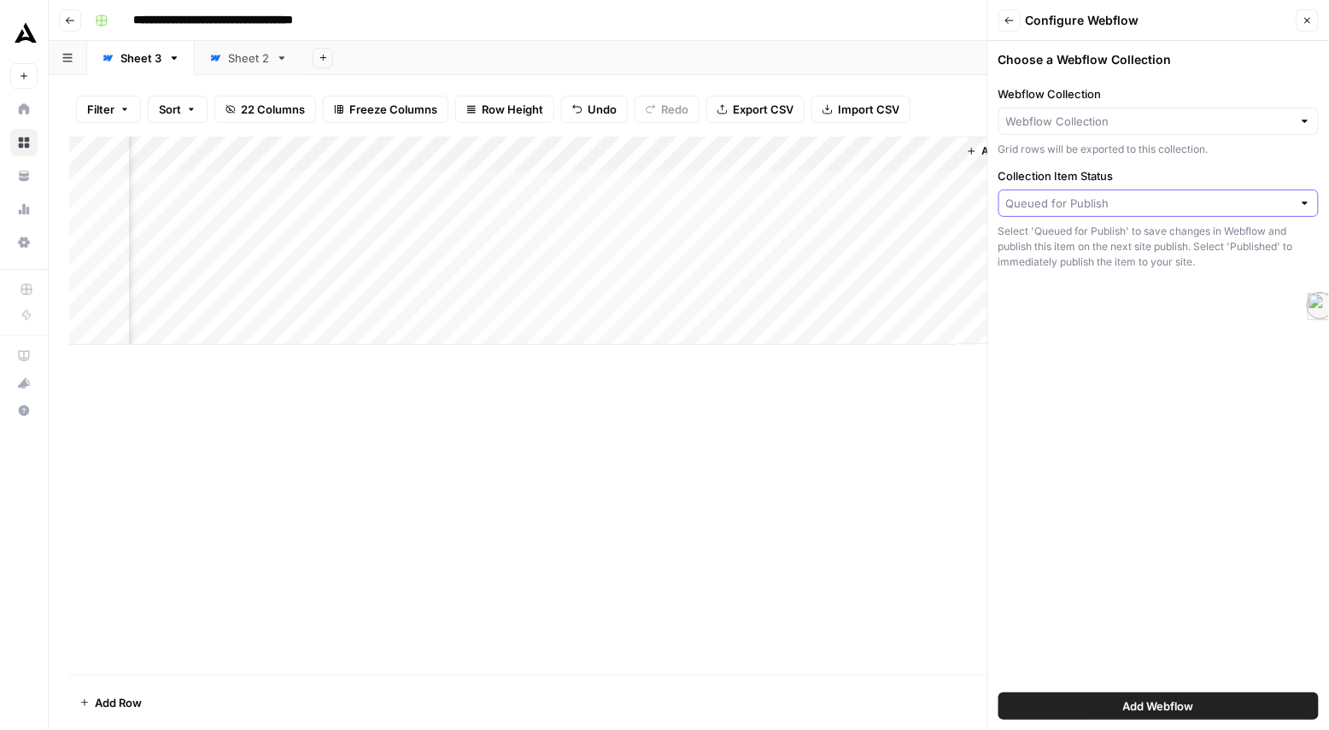
click at [1094, 212] on input "Collection Item Status" at bounding box center [1149, 203] width 286 height 17
type input "Queued for Publish"
click at [1094, 130] on input "Webflow Collection" at bounding box center [1149, 121] width 286 height 17
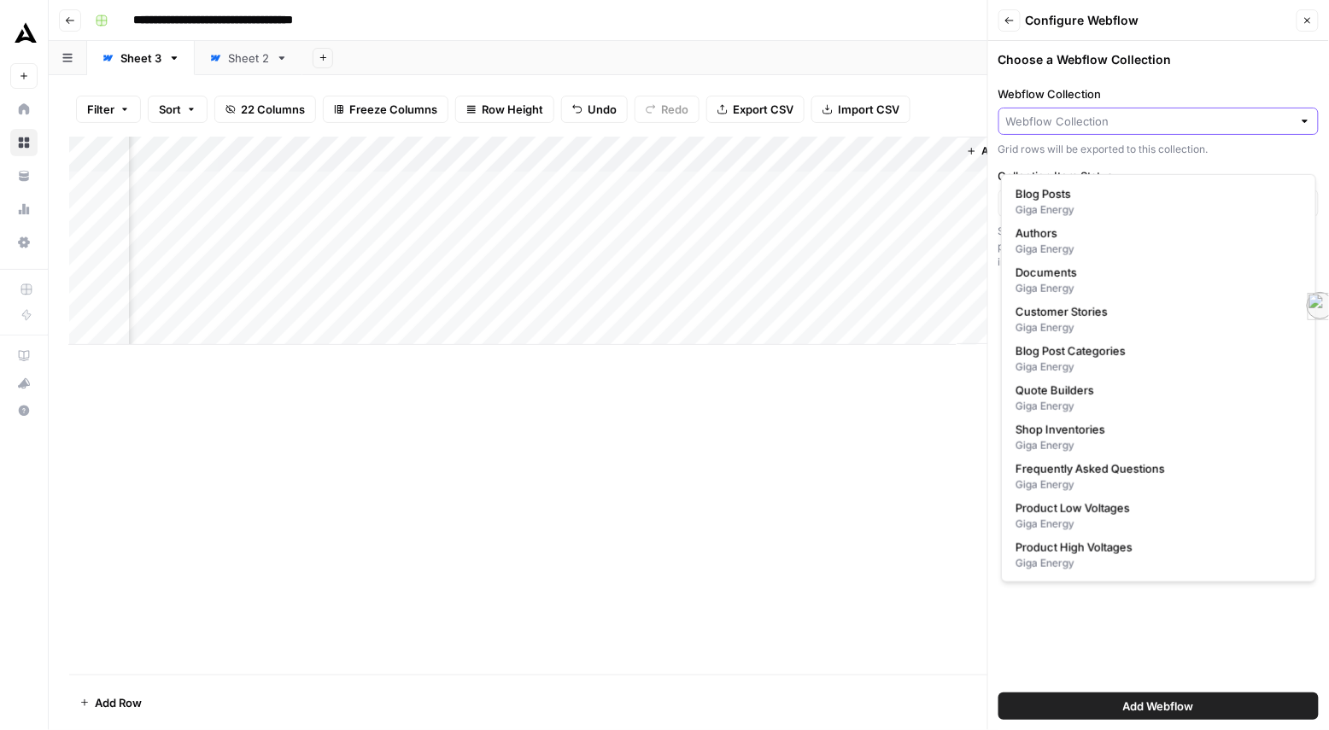
click at [1094, 130] on input "Webflow Collection" at bounding box center [1149, 121] width 286 height 17
click at [1094, 454] on div "Giga Energy" at bounding box center [1159, 445] width 286 height 15
type input "Shop Inventories"
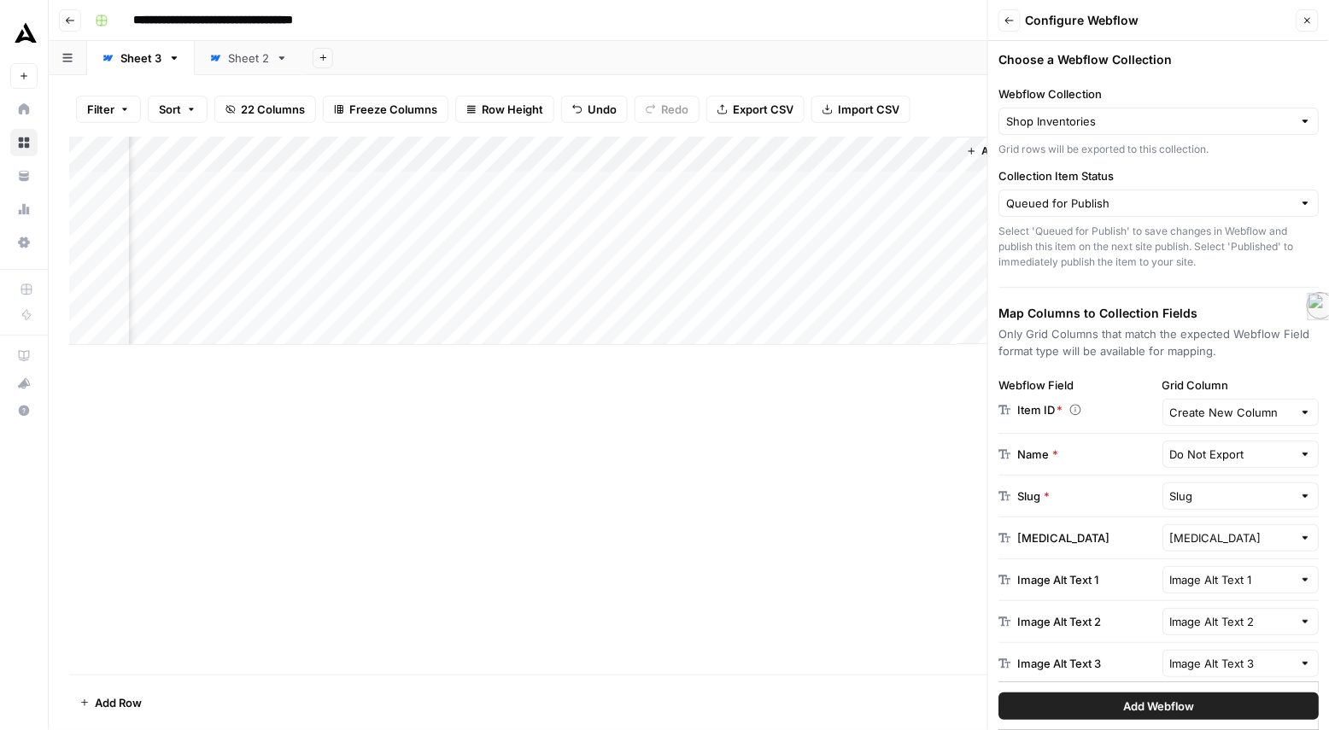
scroll to position [36, 0]
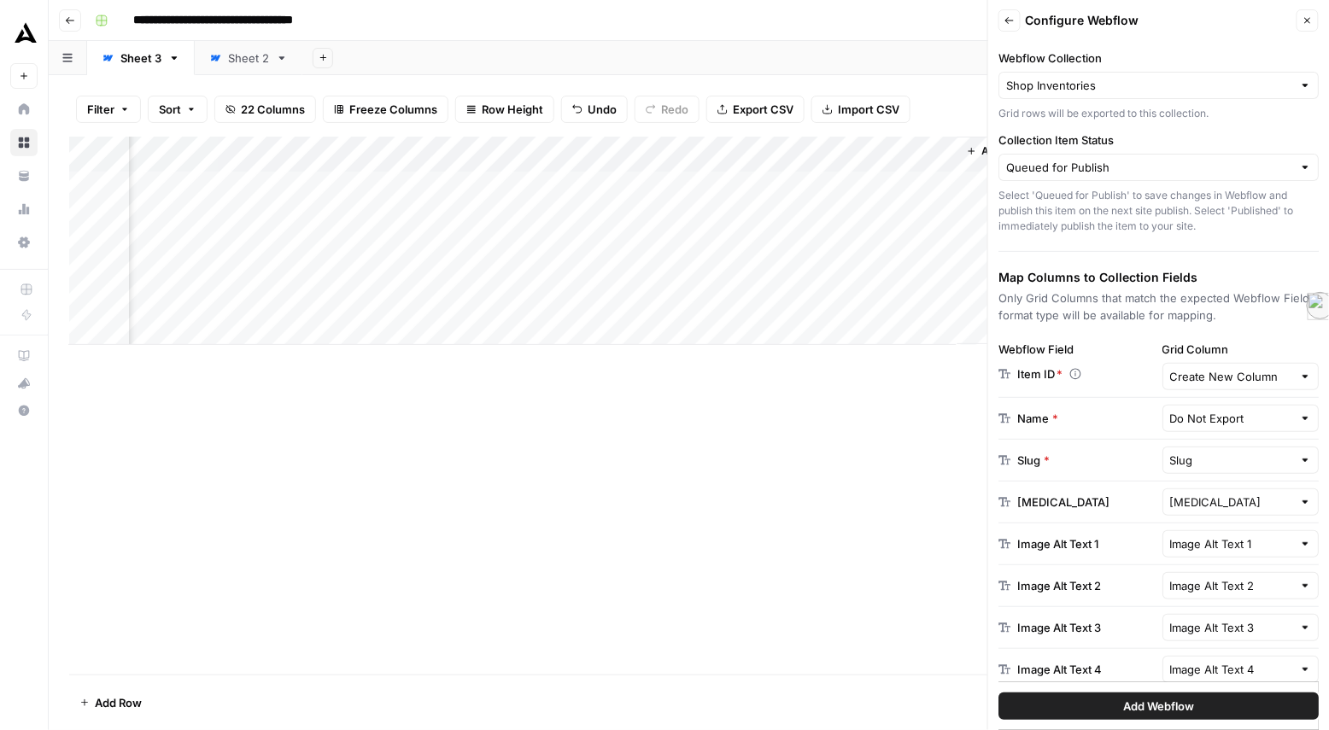
click at [1094, 32] on button "Close" at bounding box center [1307, 20] width 22 height 22
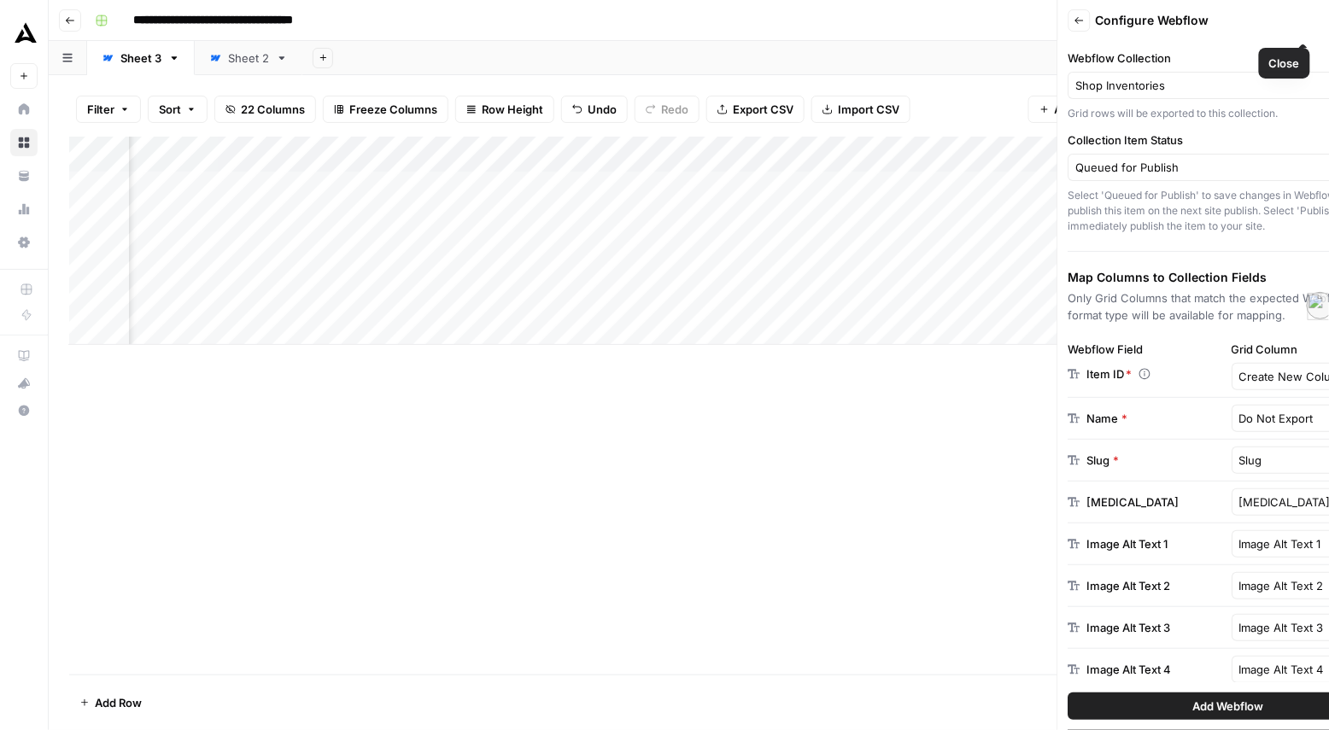
scroll to position [0, 2373]
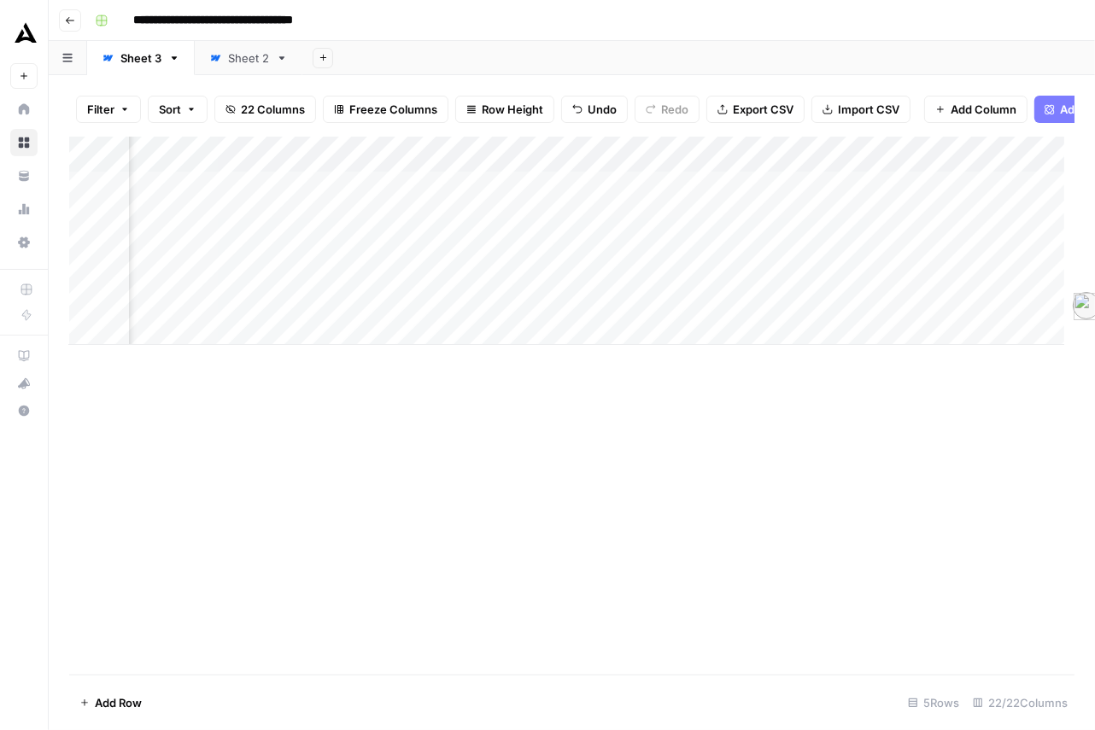
scroll to position [0, 214]
click at [289, 225] on div "Add Column" at bounding box center [566, 241] width 995 height 208
click at [934, 218] on div "Add Column" at bounding box center [566, 241] width 995 height 208
